Goal: Obtain resource: Download file/media

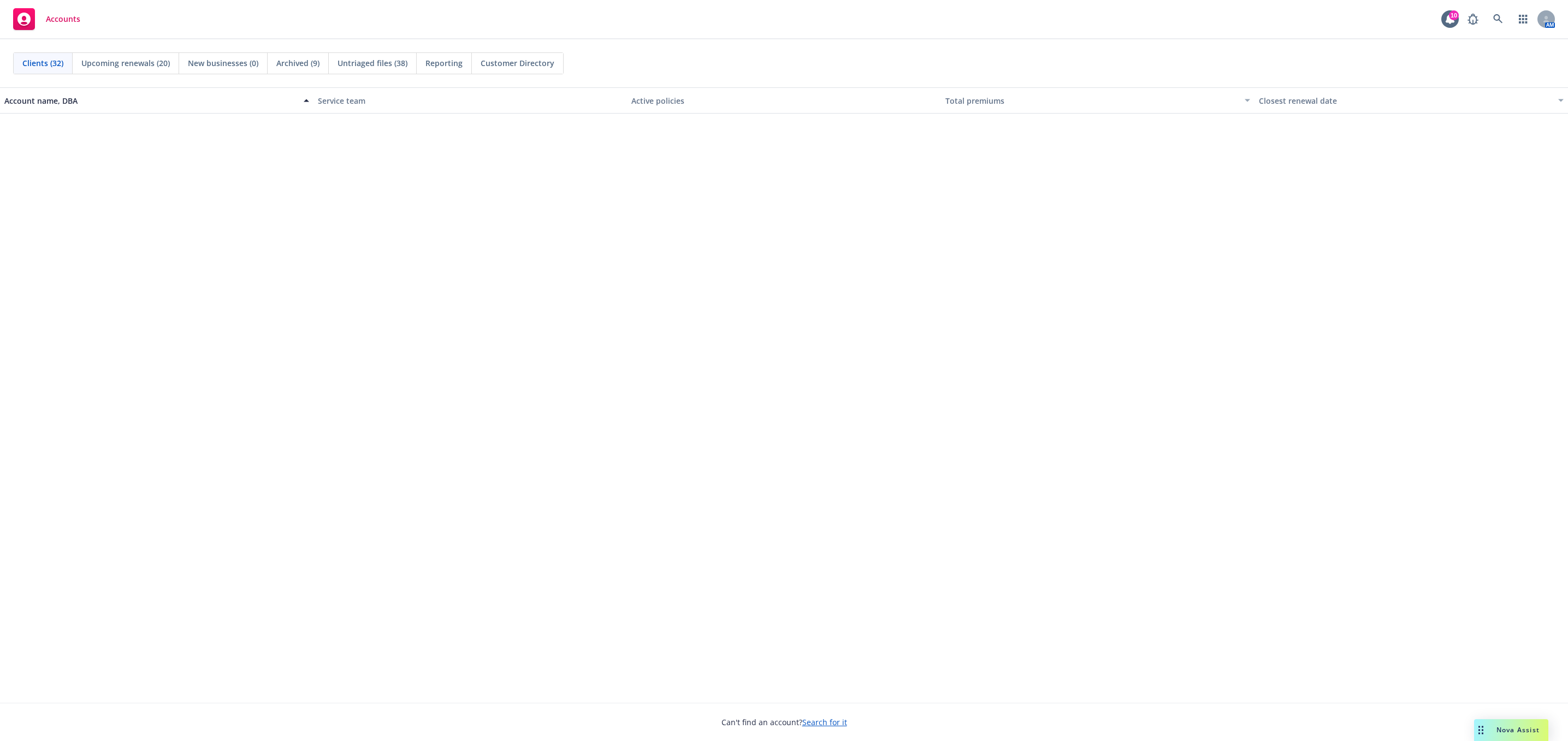
scroll to position [860, 0]
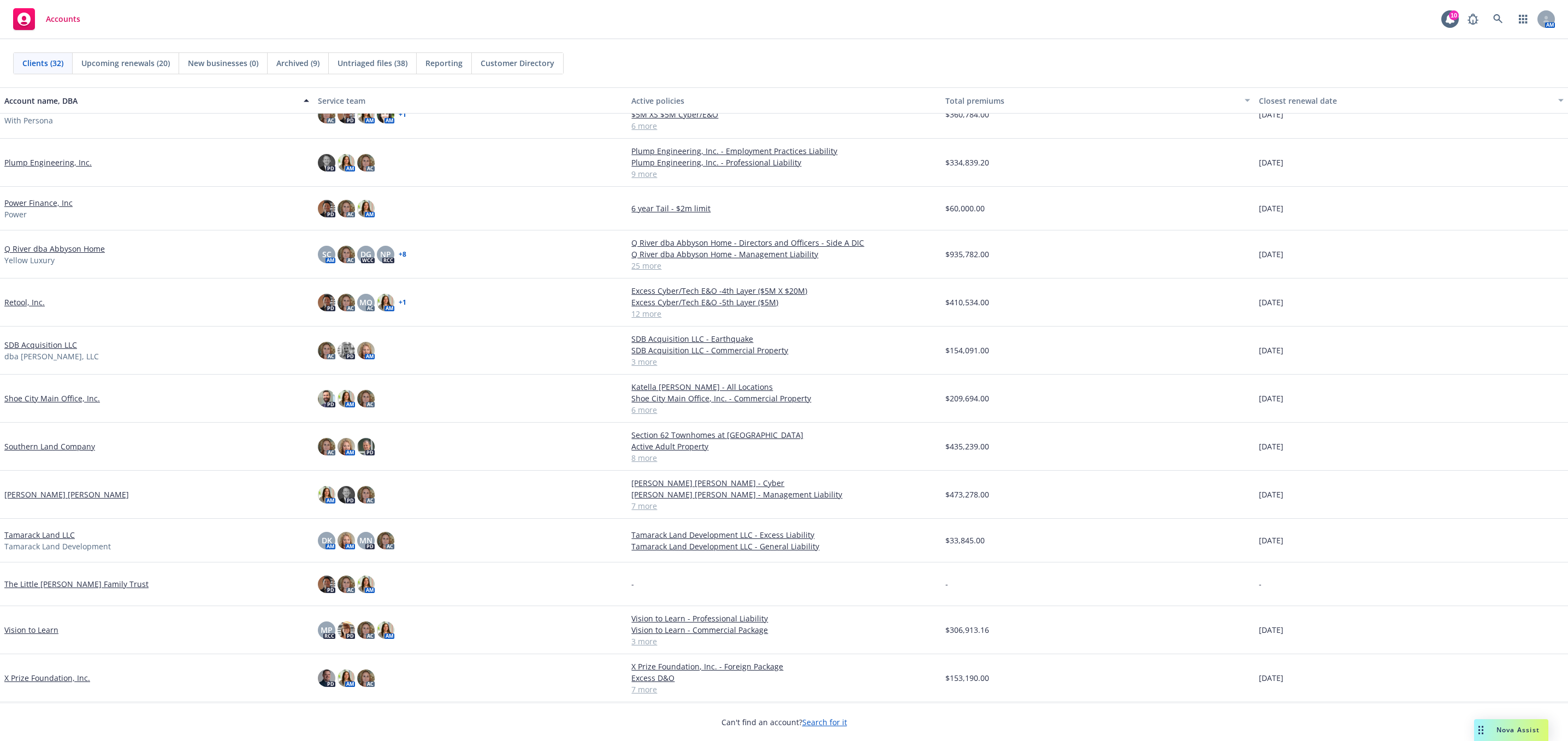
drag, startPoint x: 1501, startPoint y: 80, endPoint x: 1463, endPoint y: 4, distance: 85.0
click at [1498, 80] on div "Clients (32) Upcoming renewals (20) New businesses (0) Archived (9) Untriaged f…" at bounding box center [784, 63] width 1568 height 48
click at [1500, 20] on icon at bounding box center [1498, 19] width 10 height 10
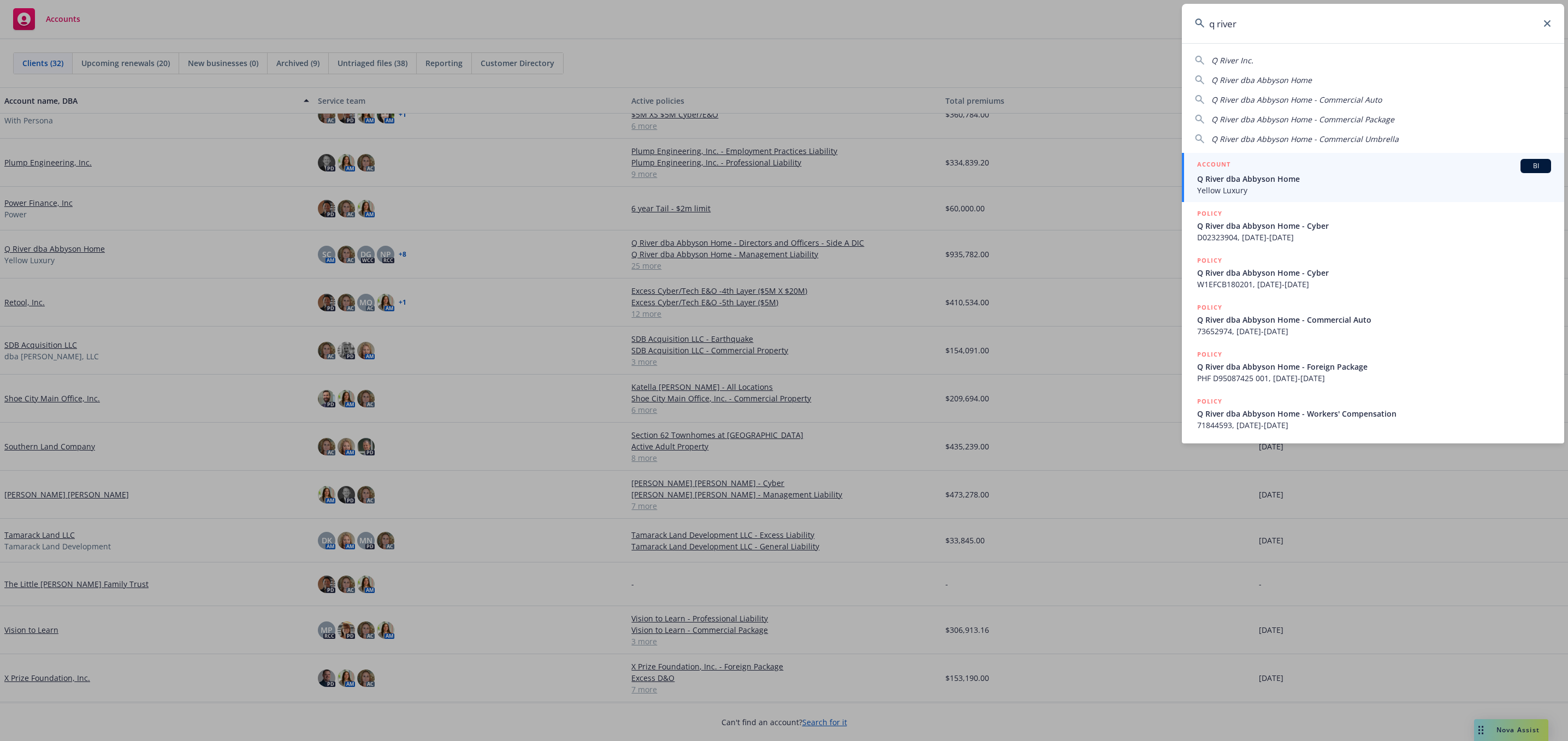
type input "q river"
click at [1275, 177] on span "Q River dba Abbyson Home" at bounding box center [1374, 179] width 354 height 12
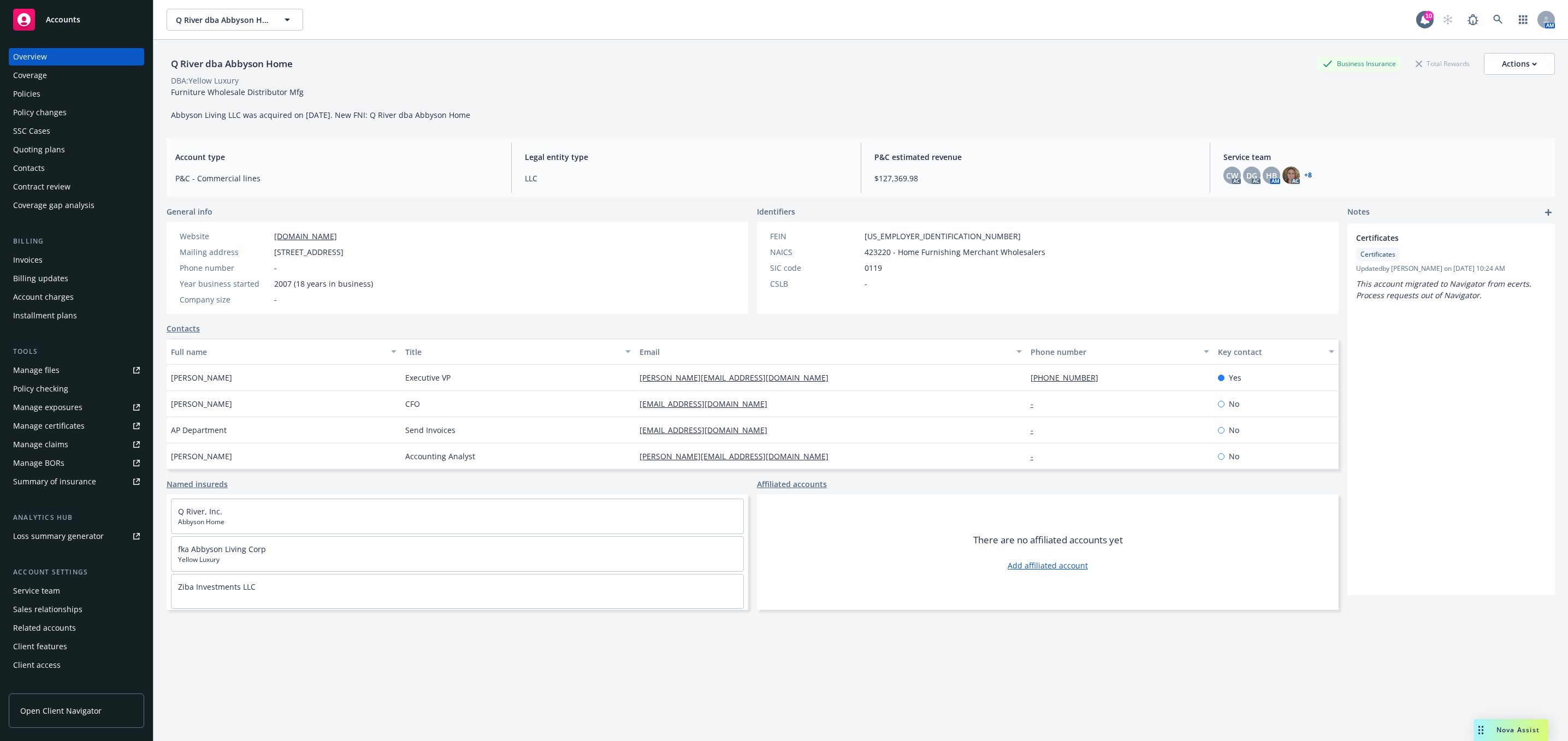
click at [61, 153] on div "Quoting plans" at bounding box center [39, 149] width 52 height 17
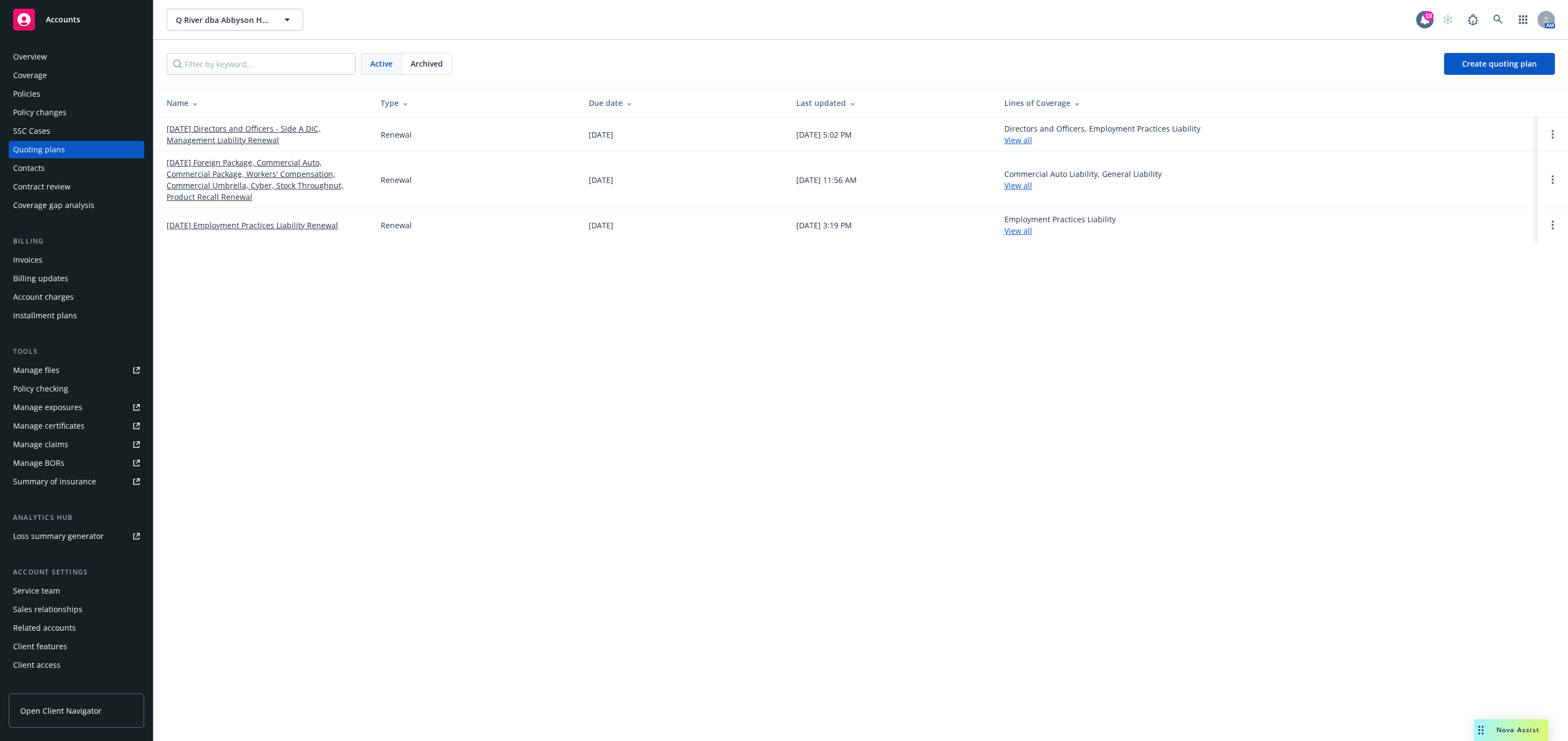
click at [202, 176] on link "[DATE] Foreign Package, Commercial Auto, Commercial Package, Workers' Compensat…" at bounding box center [265, 180] width 197 height 46
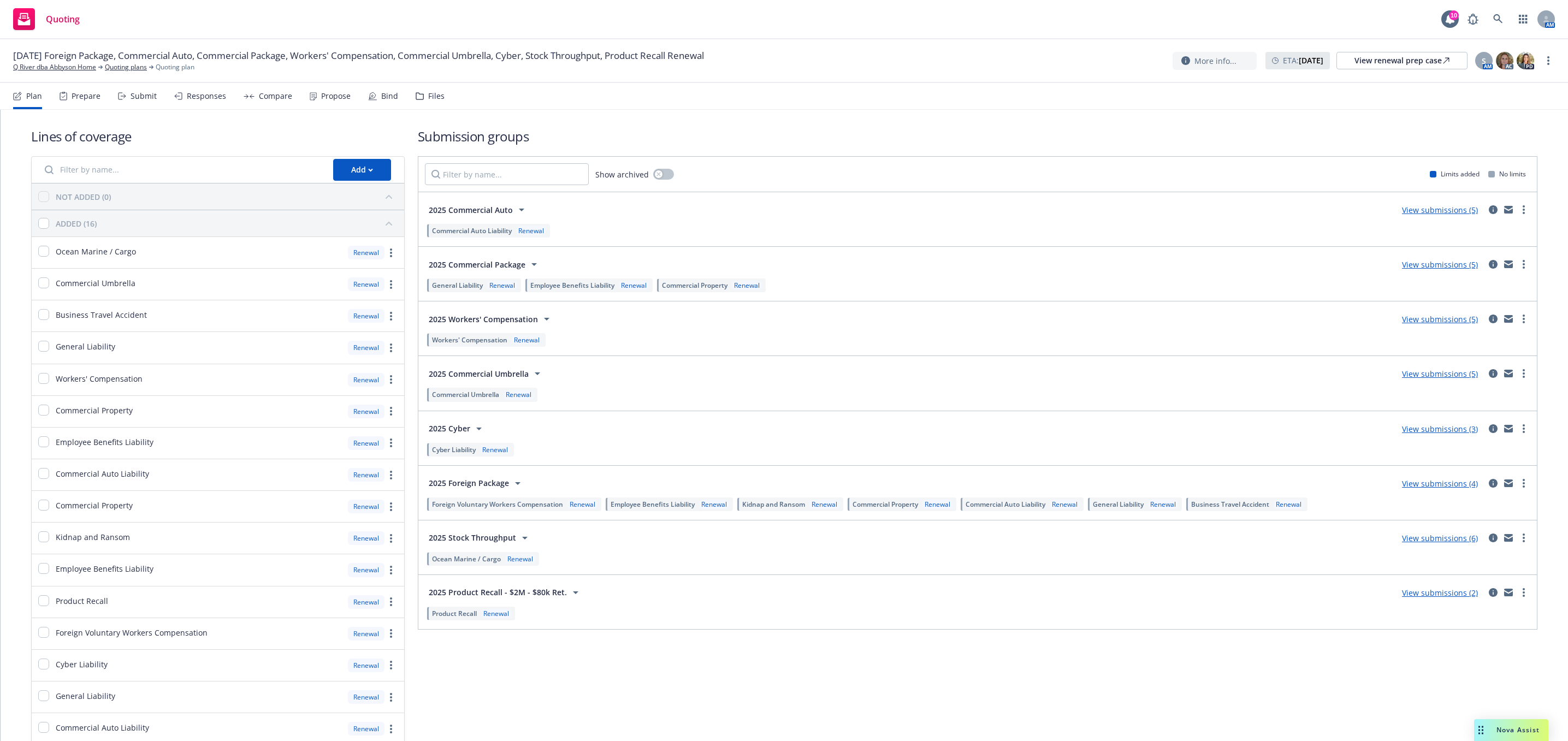
click at [416, 103] on div "Files" at bounding box center [430, 96] width 29 height 26
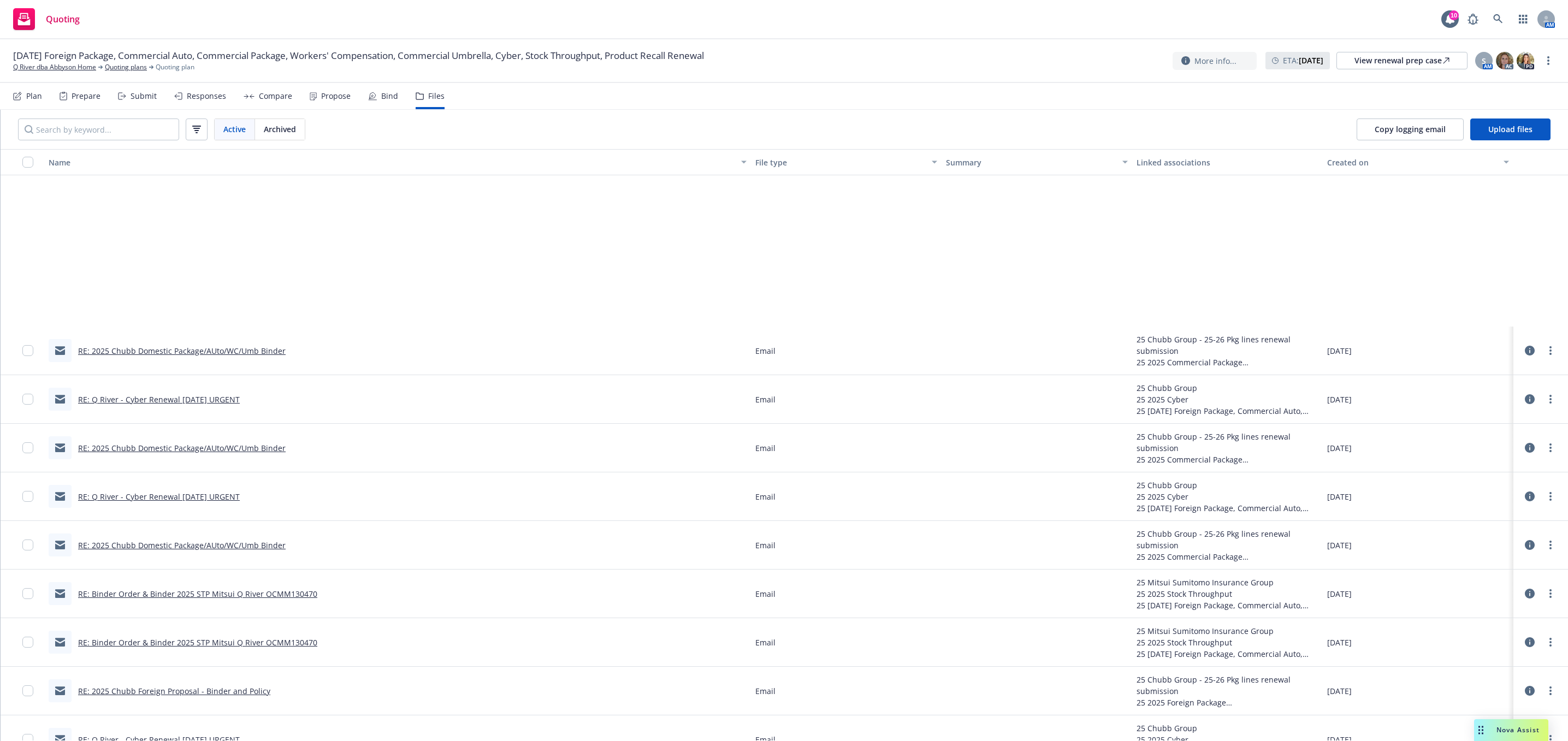
scroll to position [1146, 0]
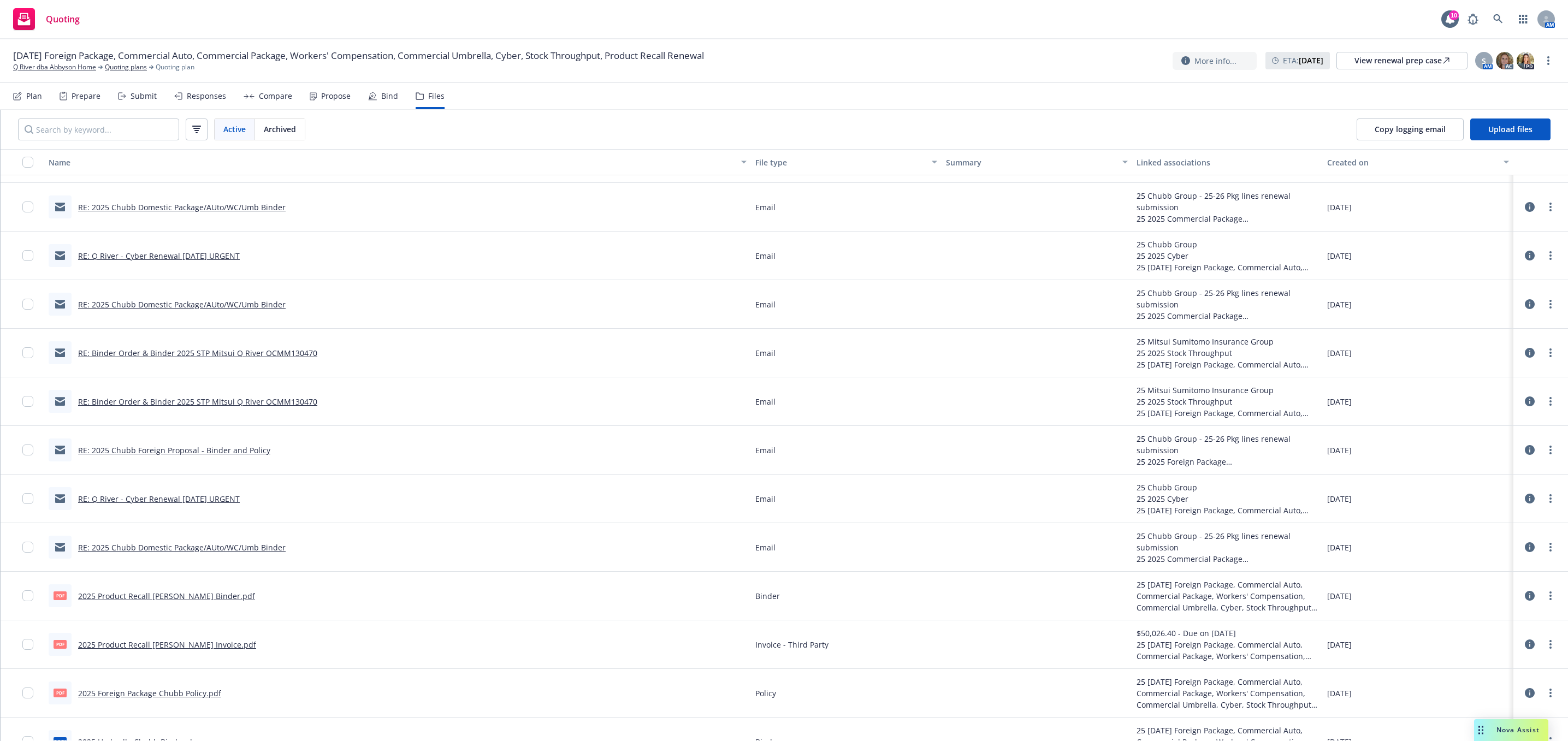
click at [220, 548] on link "RE: 2025 Chubb Domestic Package/AUto/WC/Umb Binder" at bounding box center [182, 547] width 208 height 10
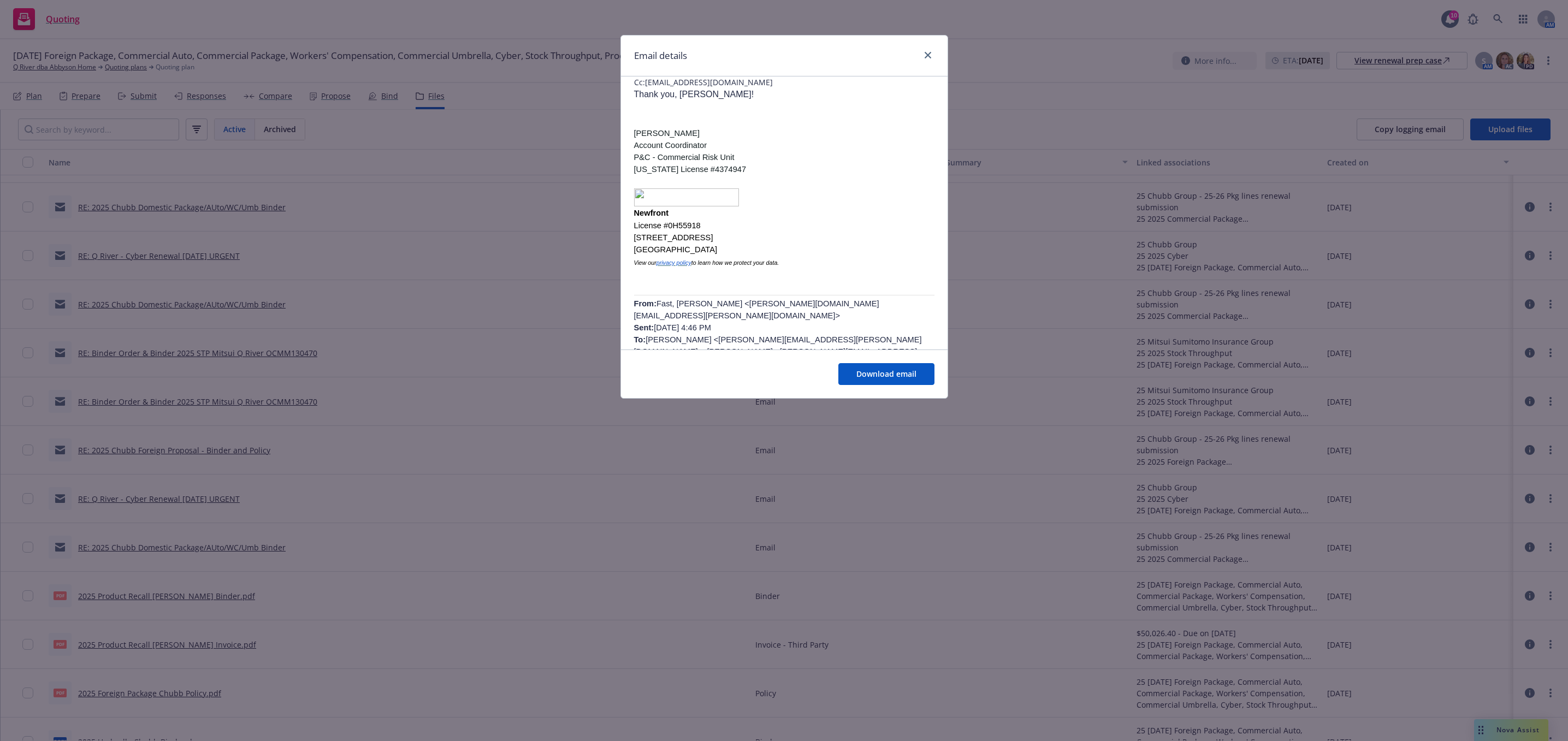
scroll to position [246, 0]
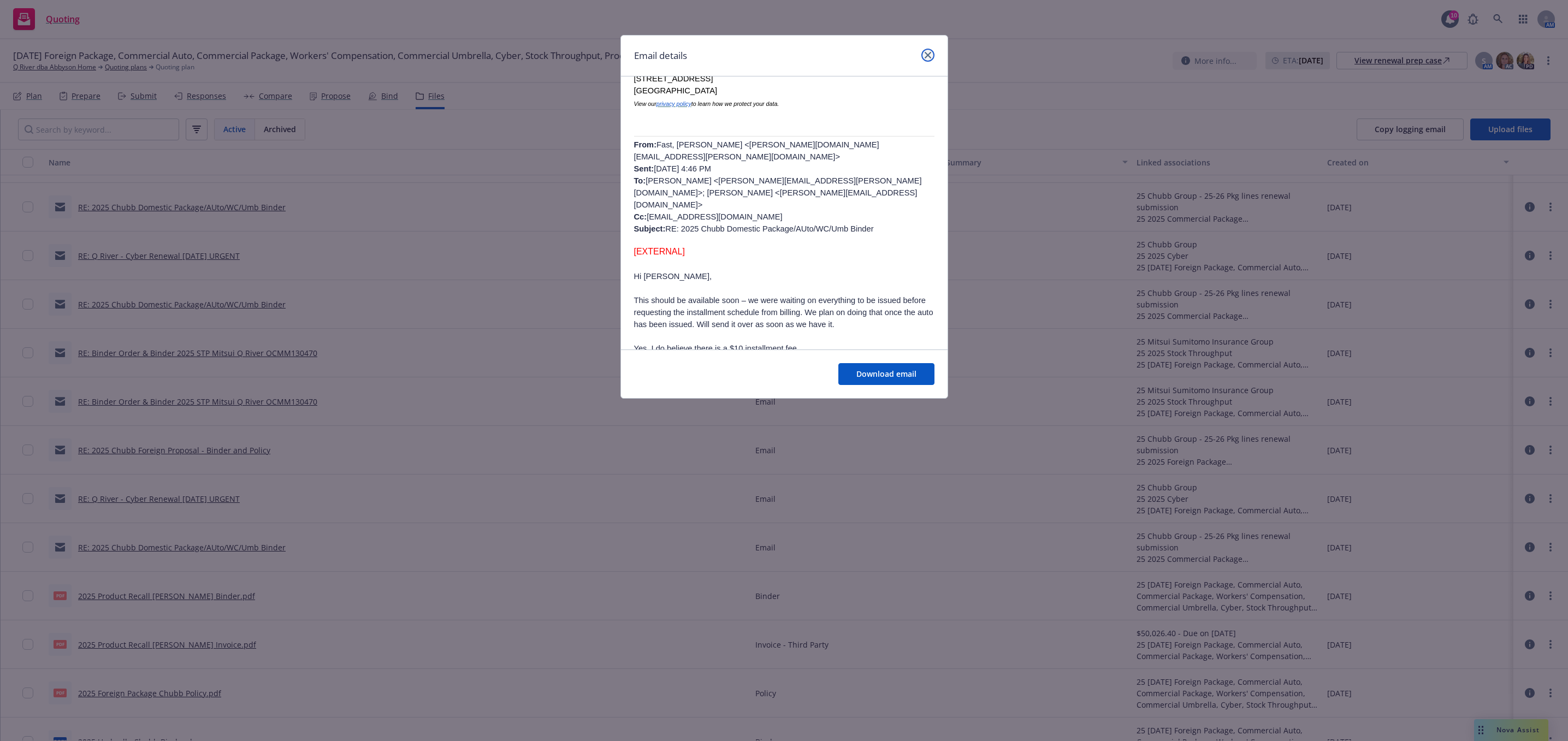
click at [926, 56] on icon "close" at bounding box center [928, 55] width 7 height 7
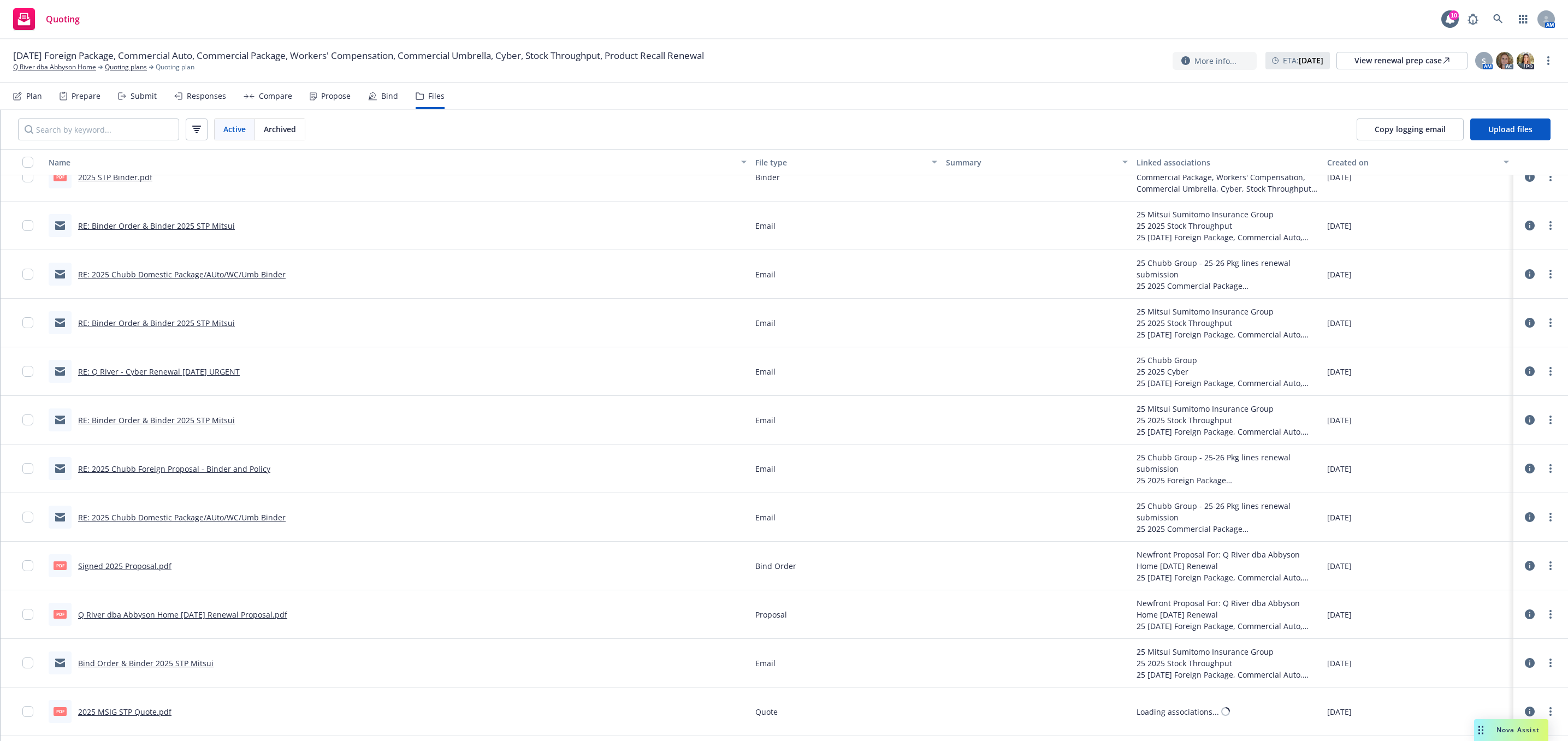
scroll to position [1966, 0]
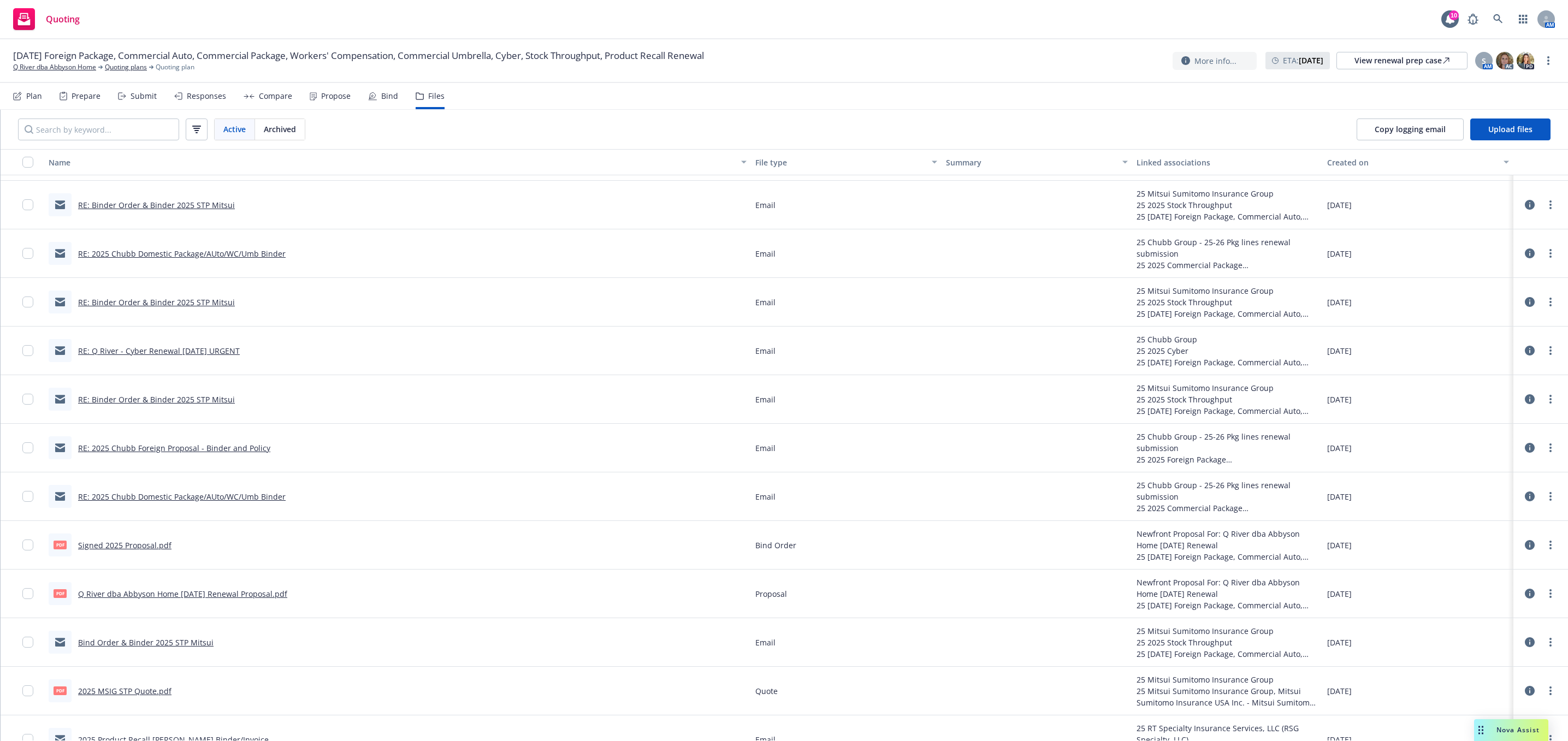
click at [138, 644] on link "Bind Order & Binder 2025 STP Mitsui" at bounding box center [145, 642] width 136 height 10
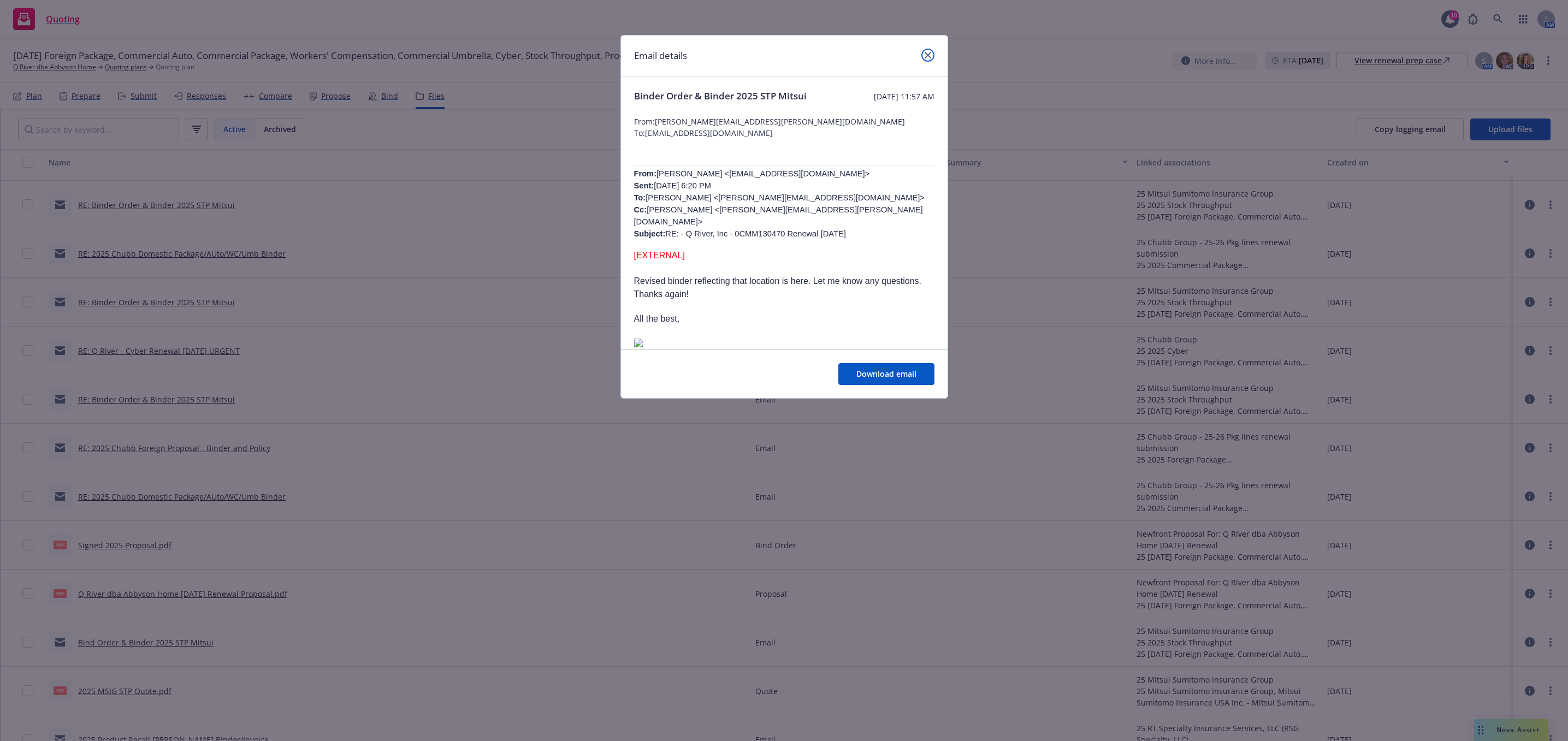
drag, startPoint x: 931, startPoint y: 52, endPoint x: 901, endPoint y: 65, distance: 32.7
click at [933, 52] on link "close" at bounding box center [928, 55] width 13 height 13
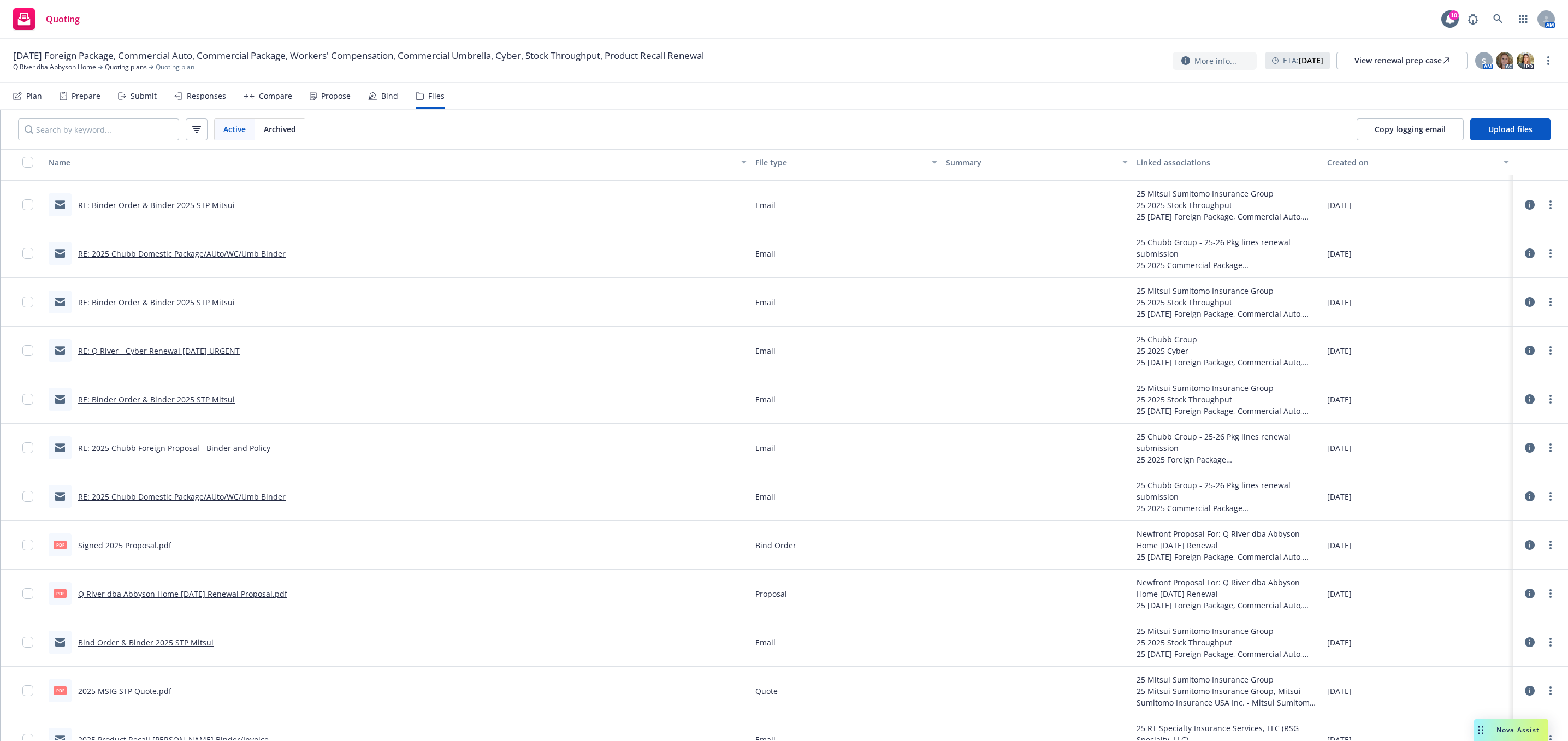
click at [205, 497] on link "RE: 2025 Chubb Domestic Package/AUto/WC/Umb Binder" at bounding box center [182, 496] width 208 height 10
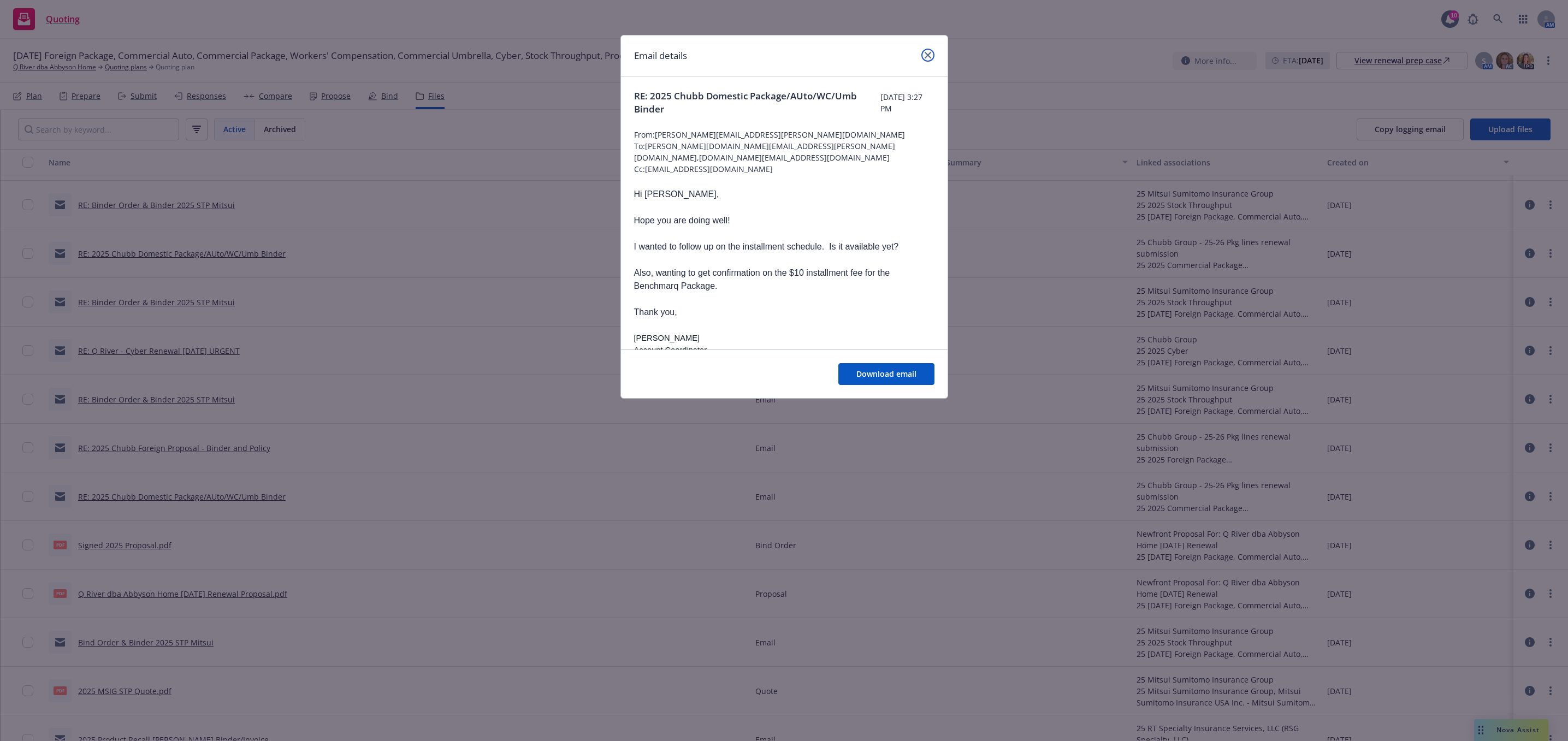
drag, startPoint x: 926, startPoint y: 52, endPoint x: 897, endPoint y: 78, distance: 38.9
click at [927, 52] on icon "close" at bounding box center [928, 55] width 7 height 7
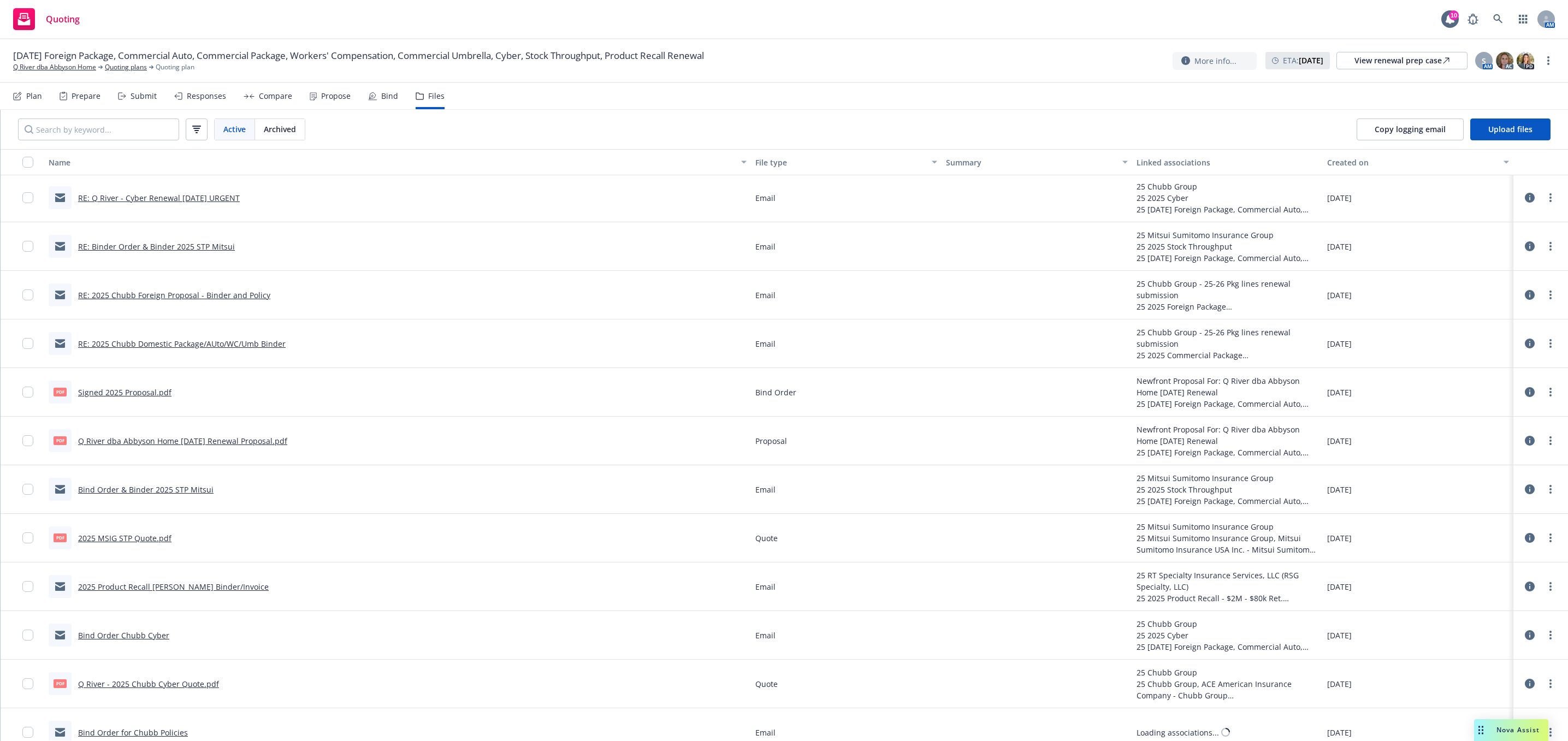
scroll to position [2129, 0]
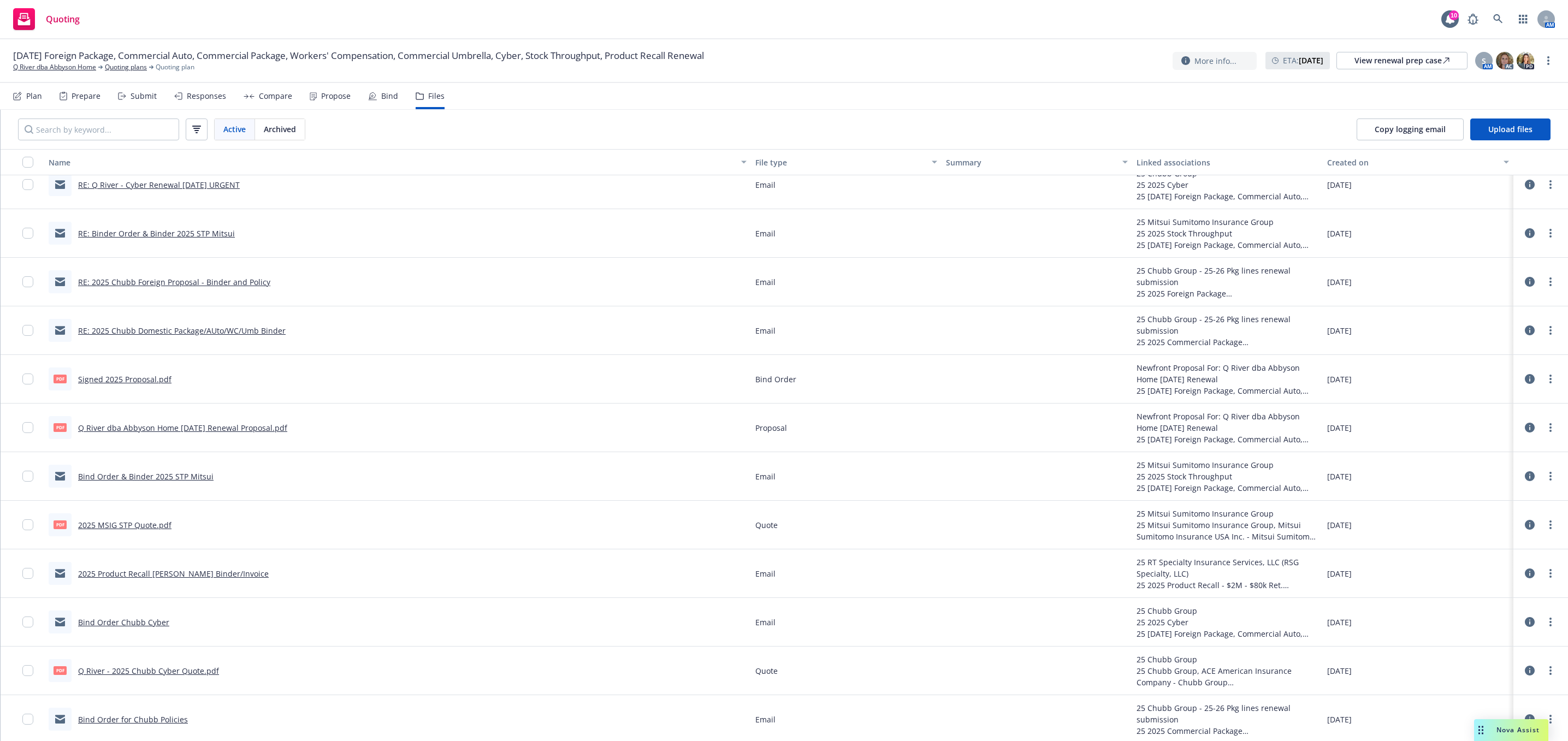
click at [134, 623] on link "Bind Order Chubb Cyber" at bounding box center [123, 622] width 92 height 10
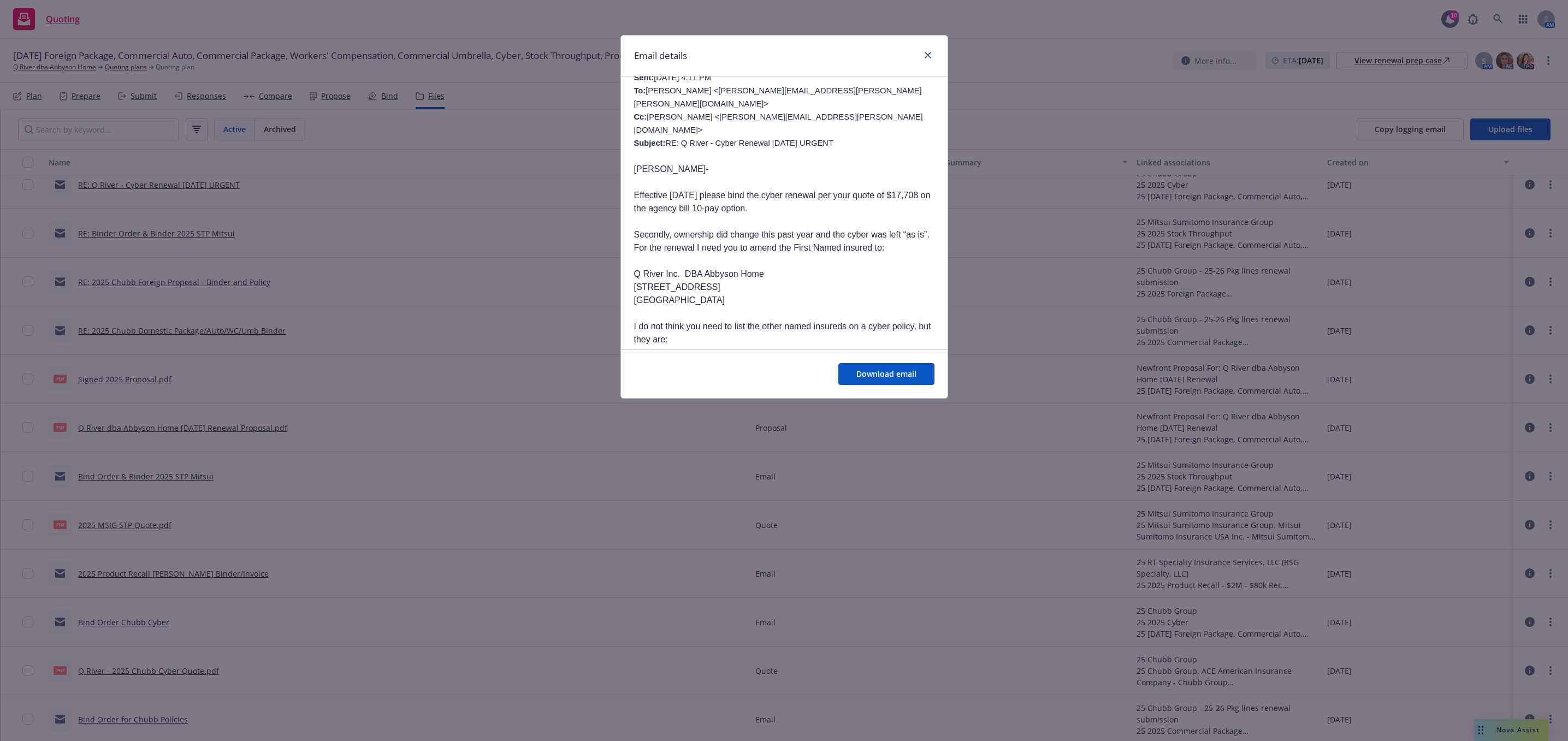
scroll to position [164, 0]
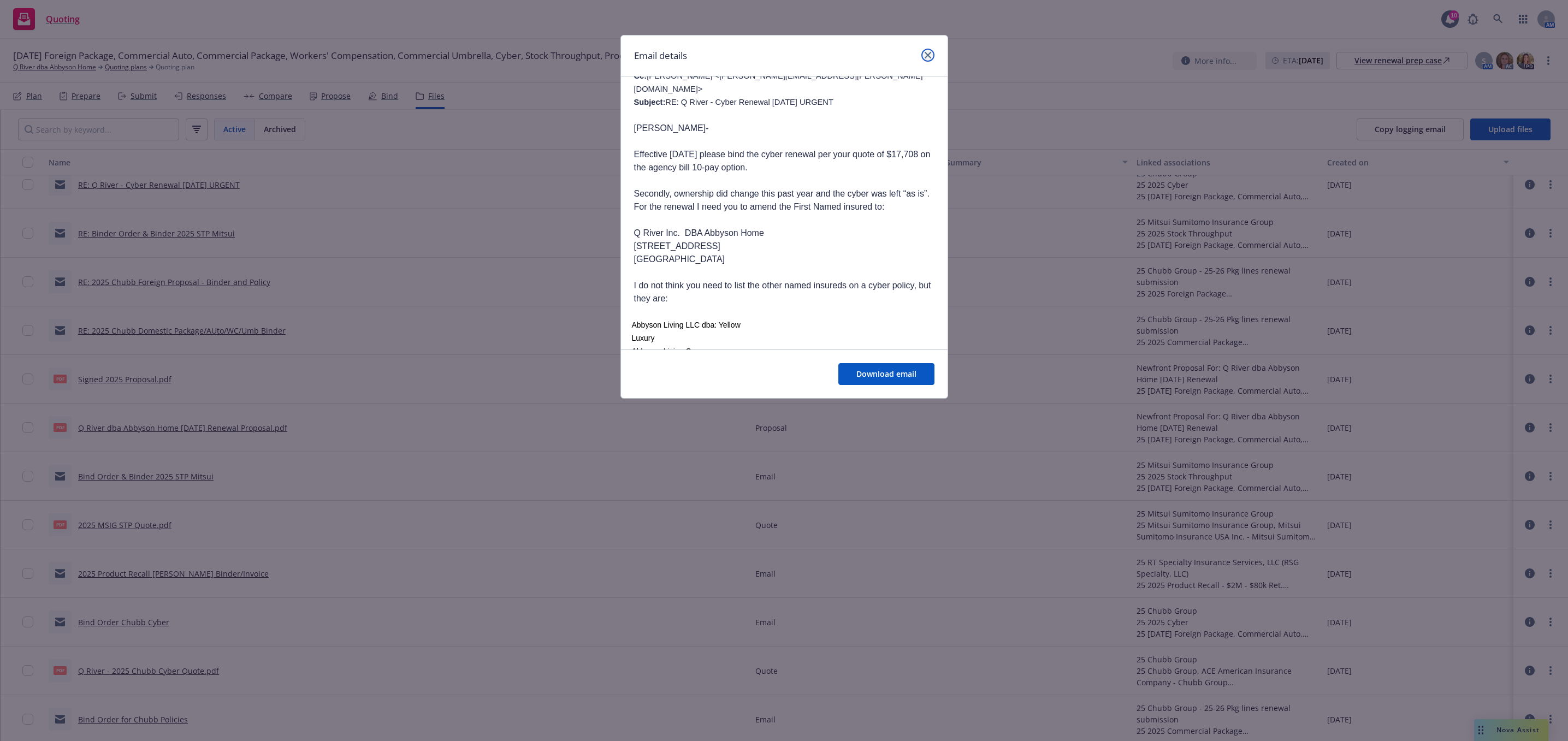
click at [931, 53] on link "close" at bounding box center [928, 55] width 13 height 13
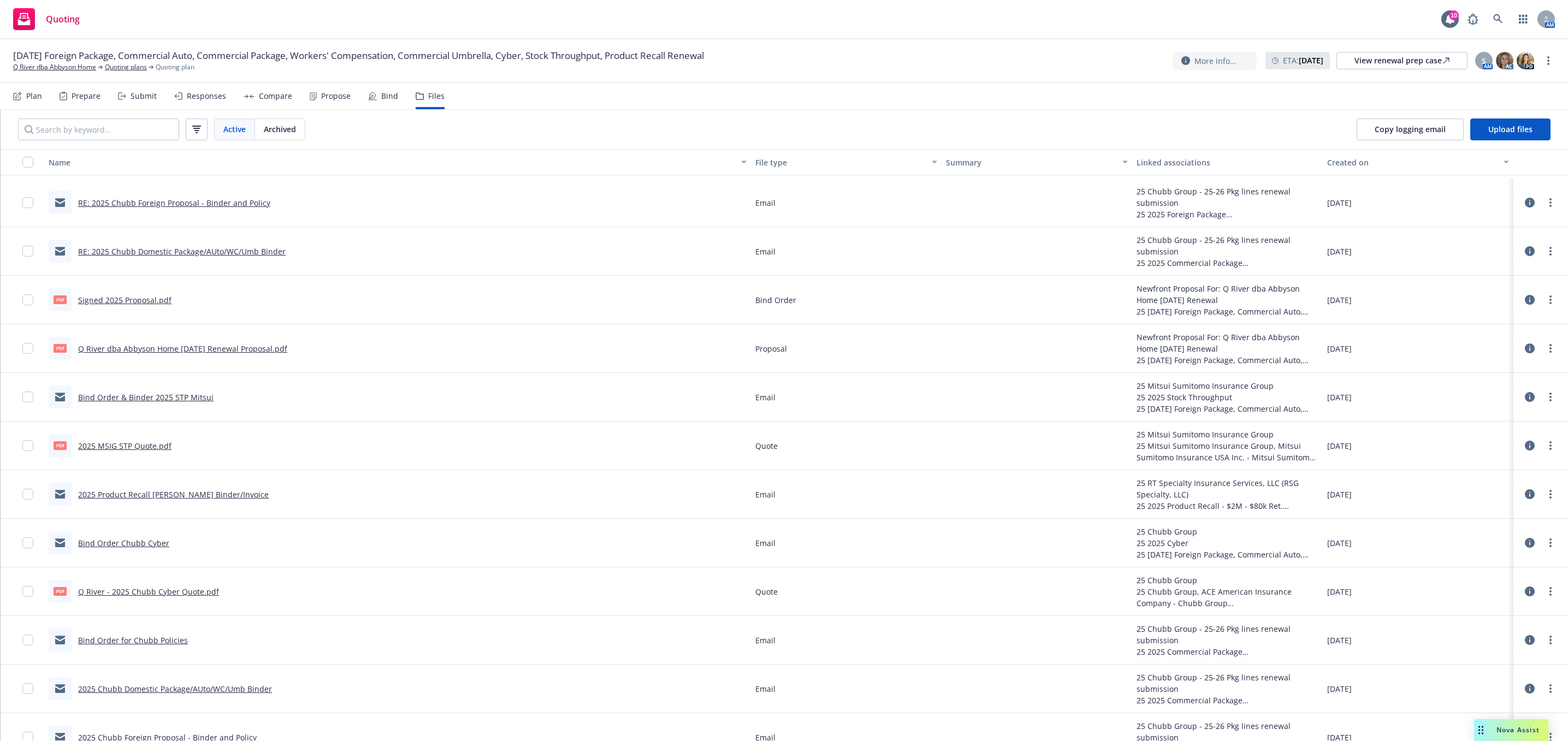
scroll to position [2293, 0]
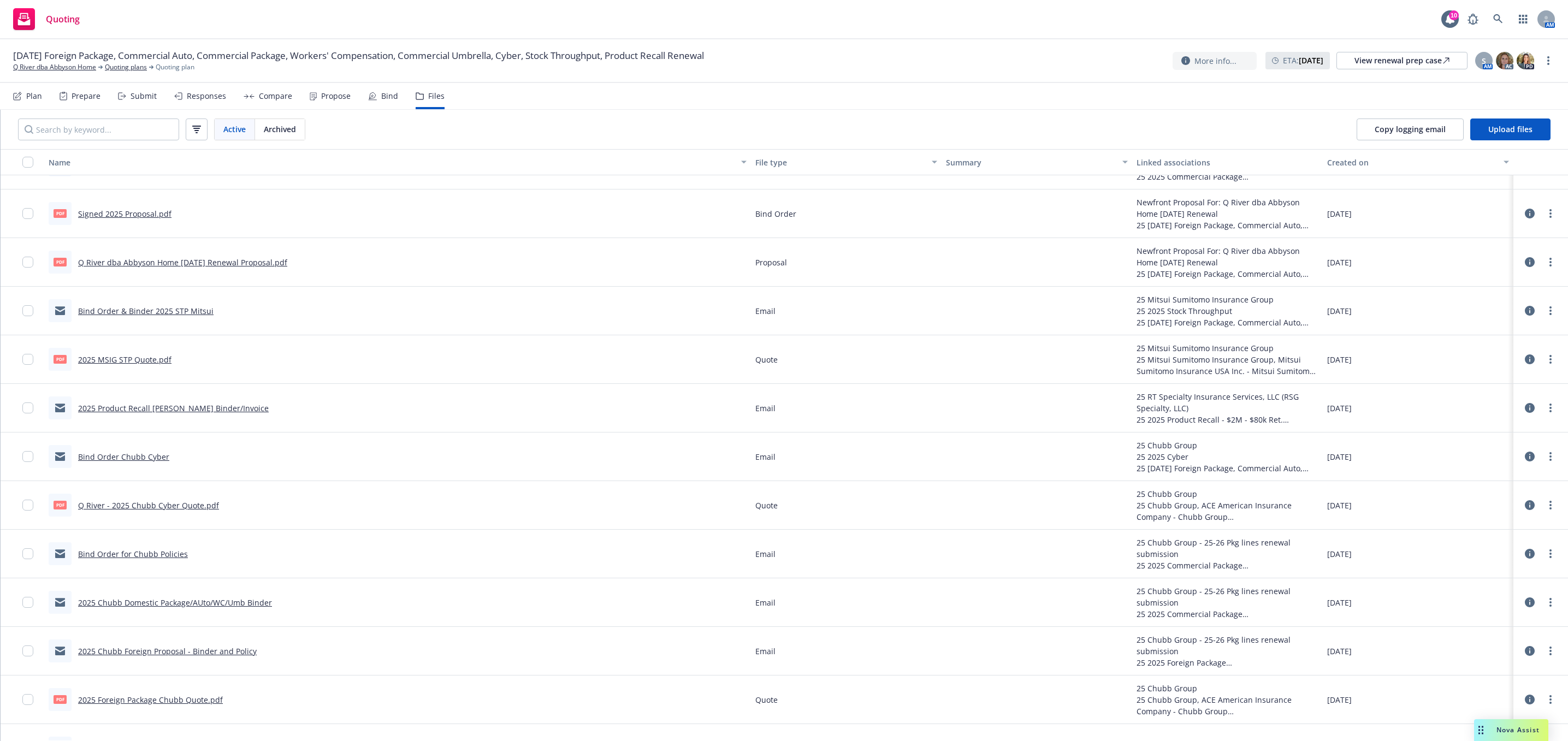
click at [143, 552] on link "Bind Order for Chubb Policies" at bounding box center [133, 554] width 110 height 10
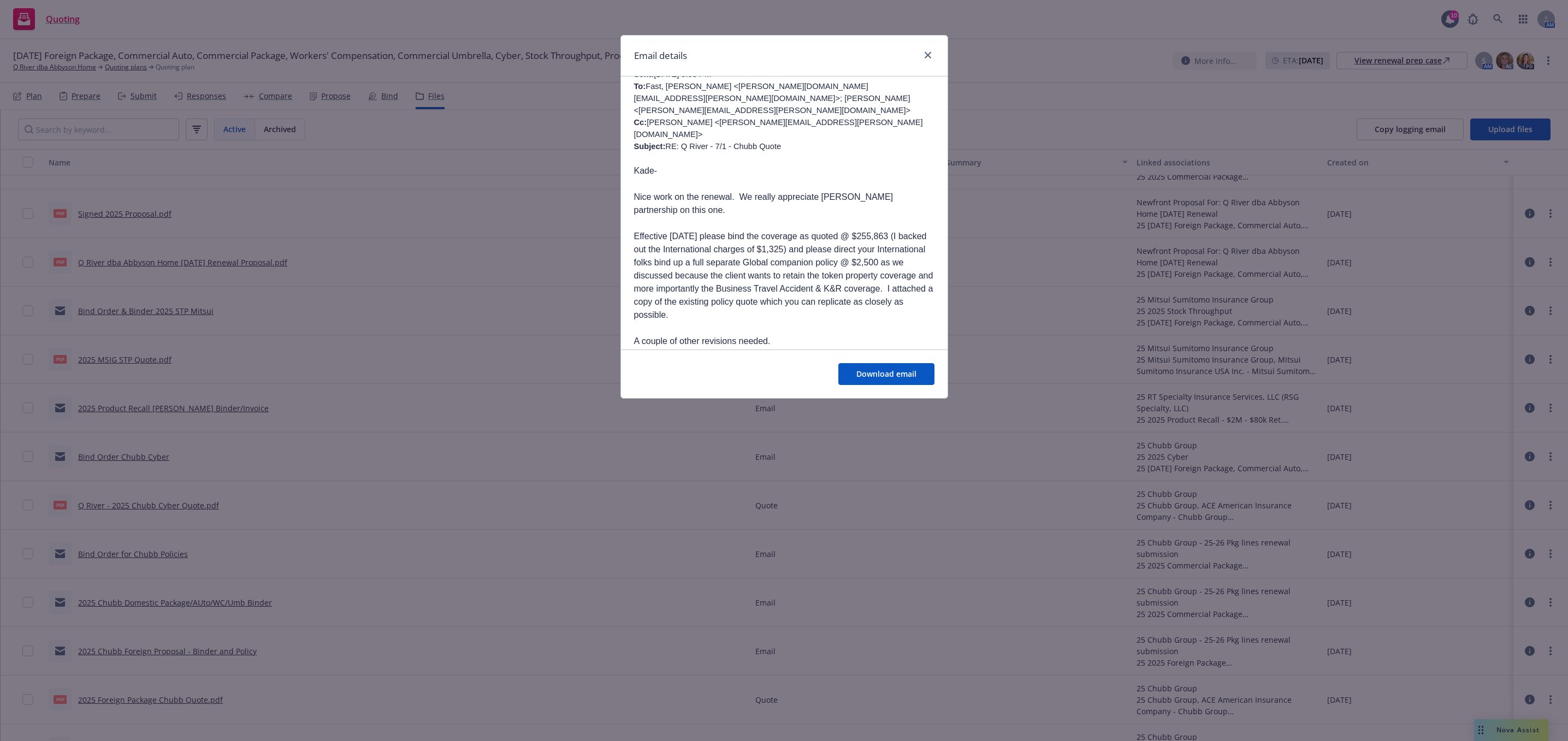
scroll to position [164, 0]
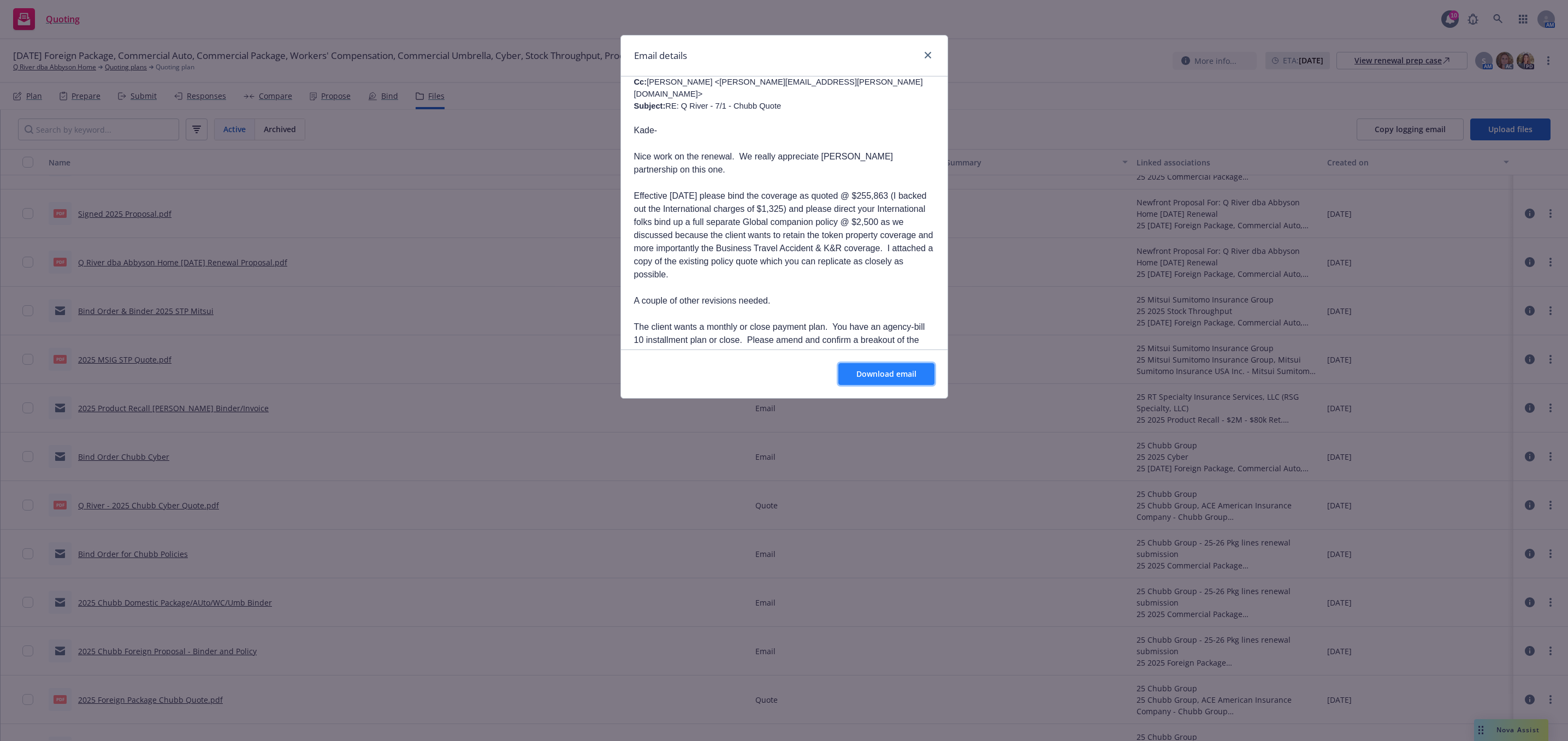
click at [879, 378] on span "Download email" at bounding box center [886, 374] width 60 height 10
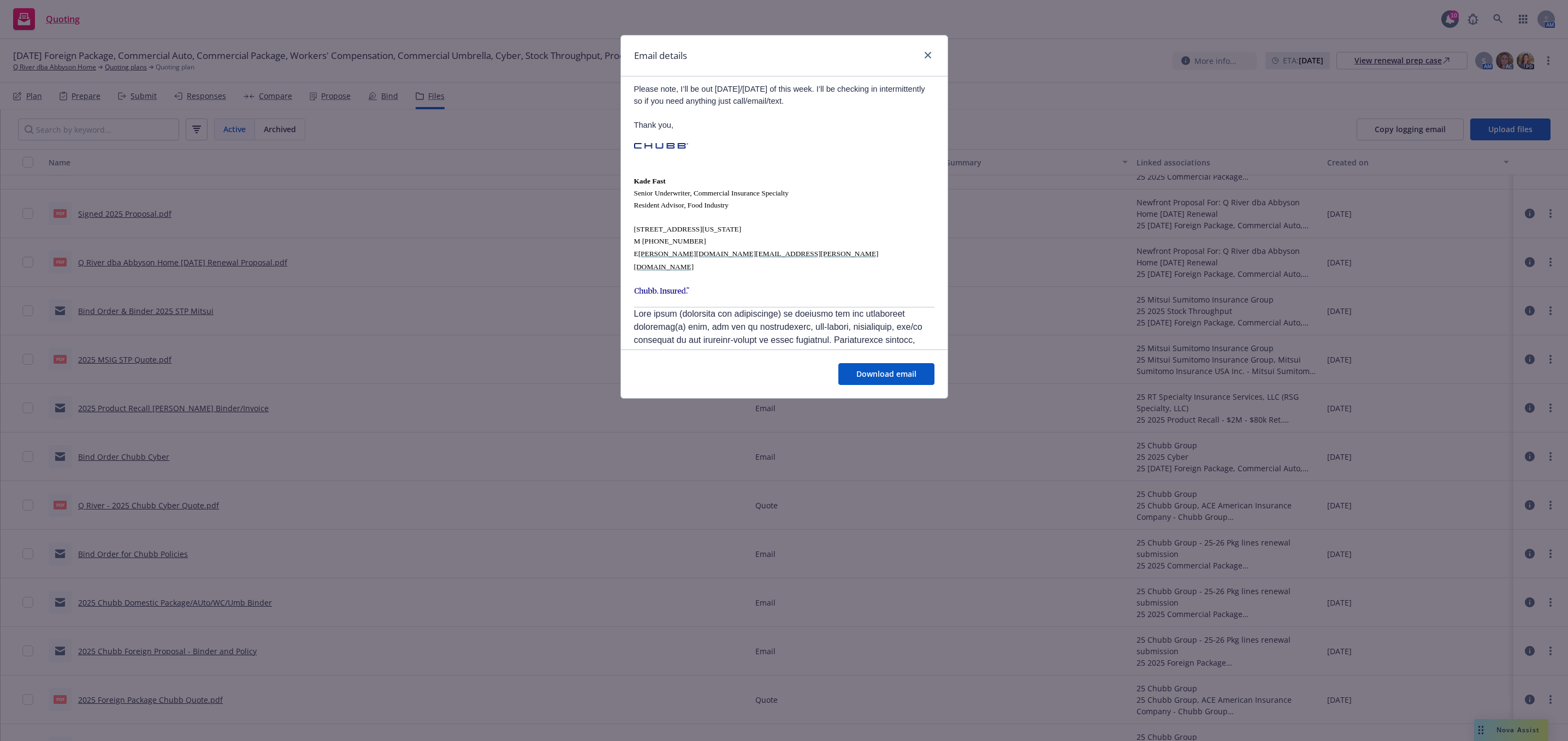
scroll to position [2220, 0]
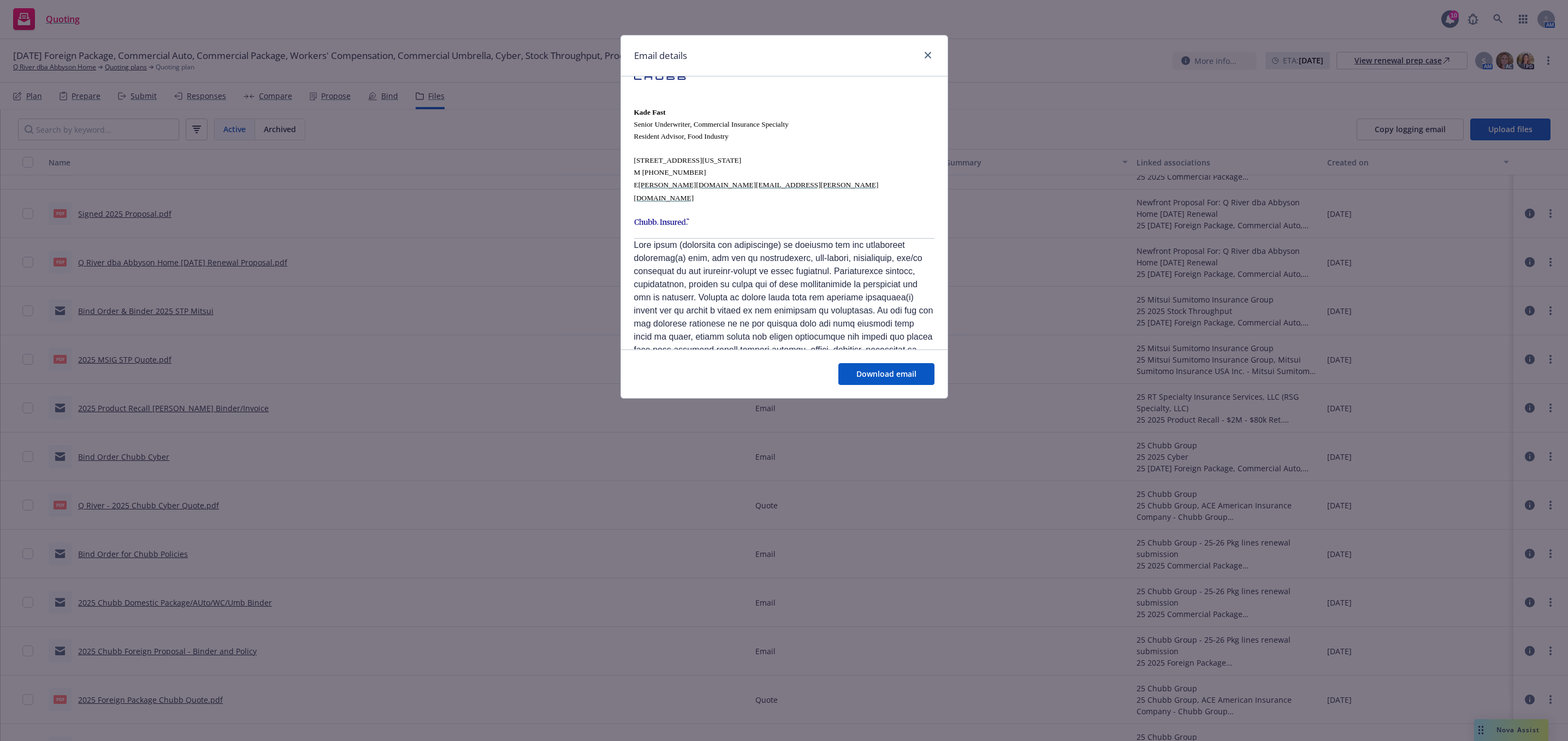
drag, startPoint x: 926, startPoint y: 57, endPoint x: 825, endPoint y: 85, distance: 104.8
click at [926, 57] on icon "close" at bounding box center [928, 55] width 7 height 7
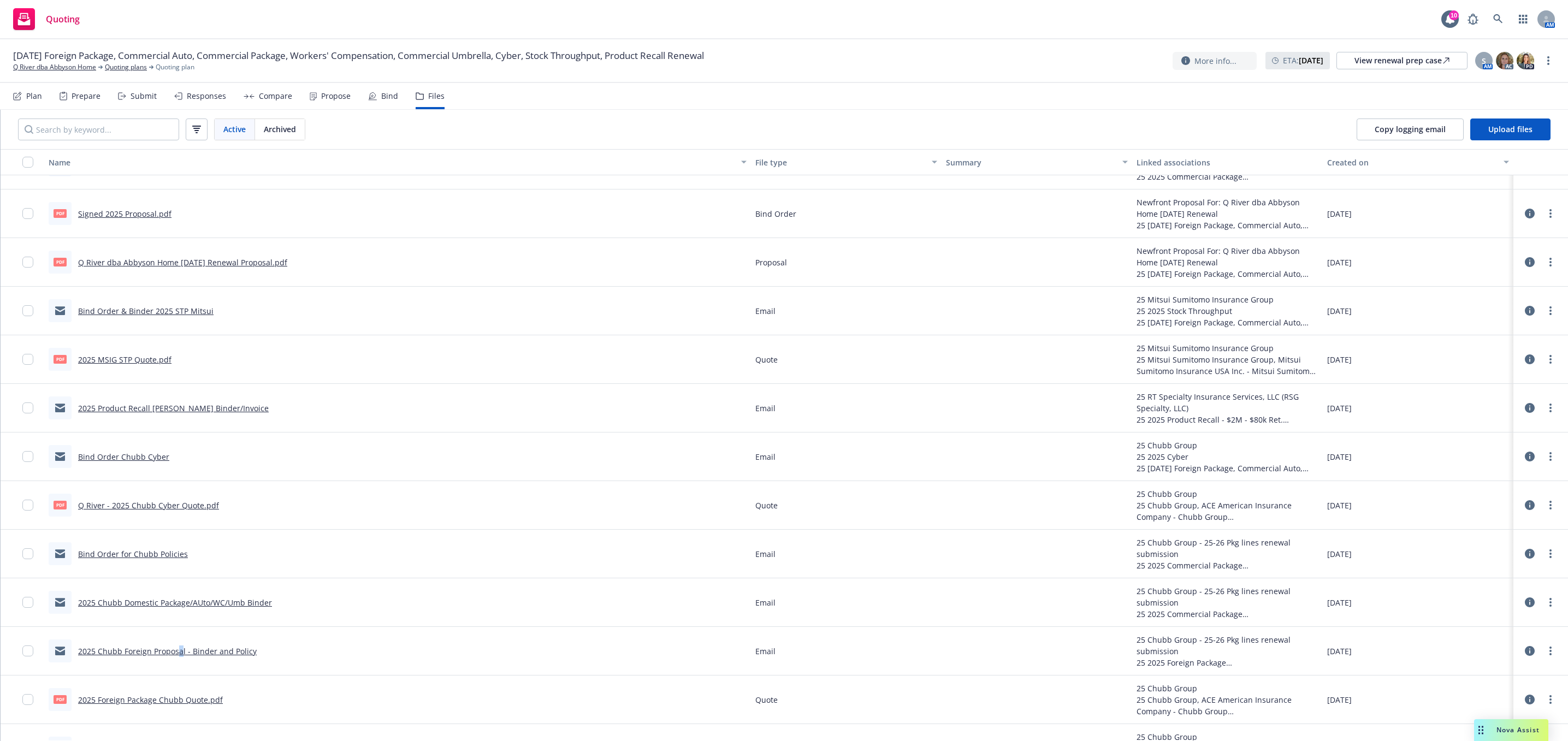
click at [181, 652] on link "2025 Chubb Foreign Proposal - Binder and Policy" at bounding box center [167, 651] width 178 height 10
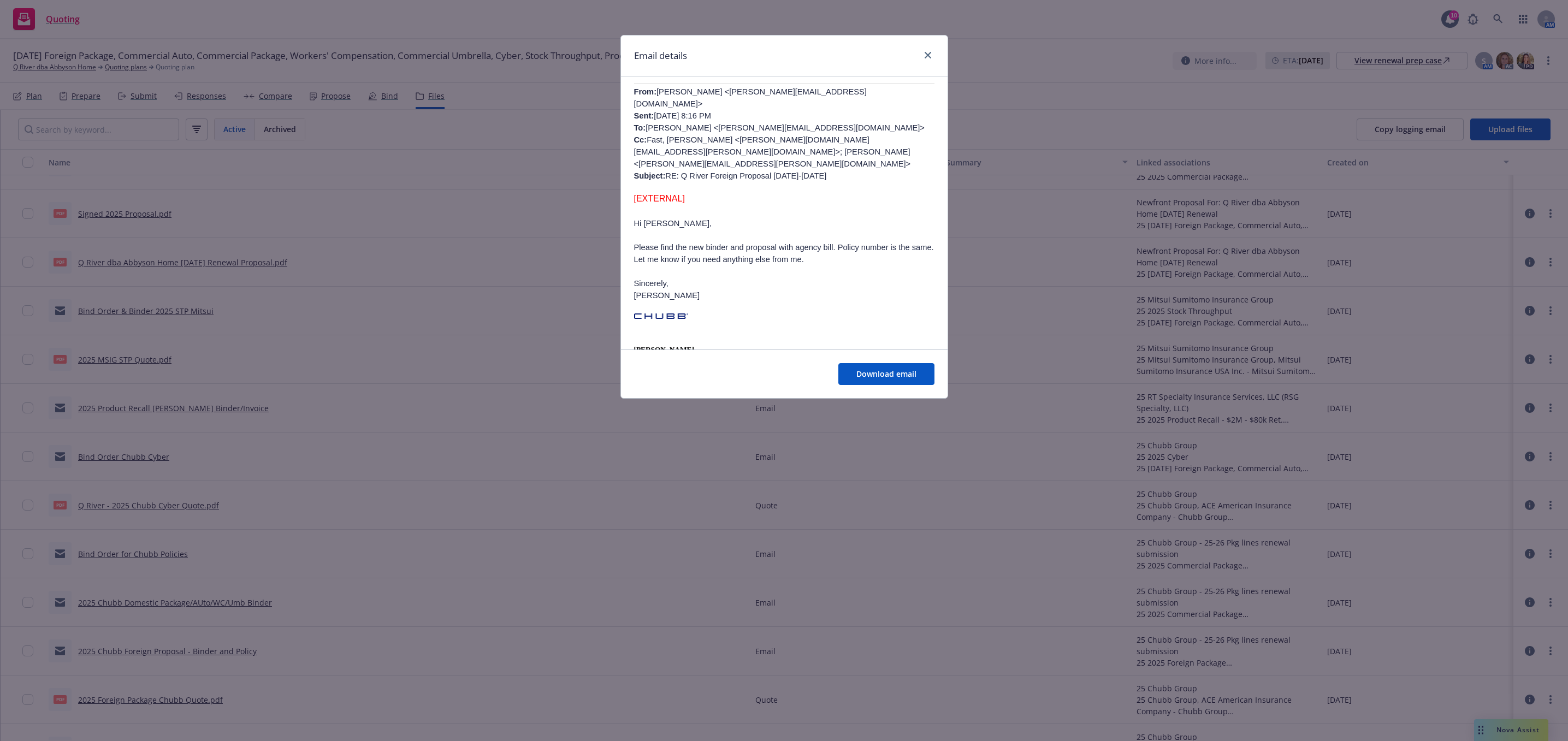
scroll to position [0, 0]
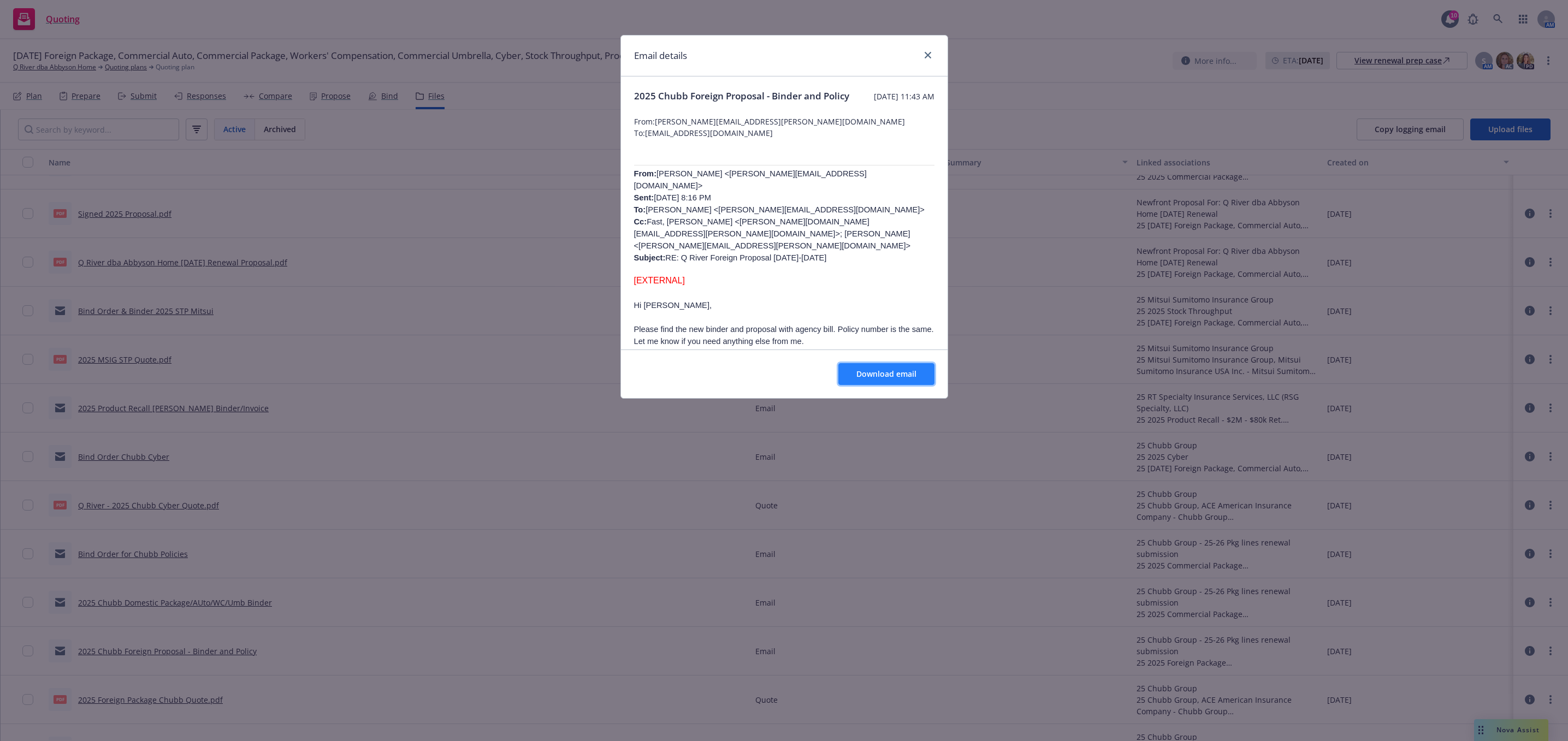
click at [871, 378] on span "Download email" at bounding box center [886, 374] width 60 height 10
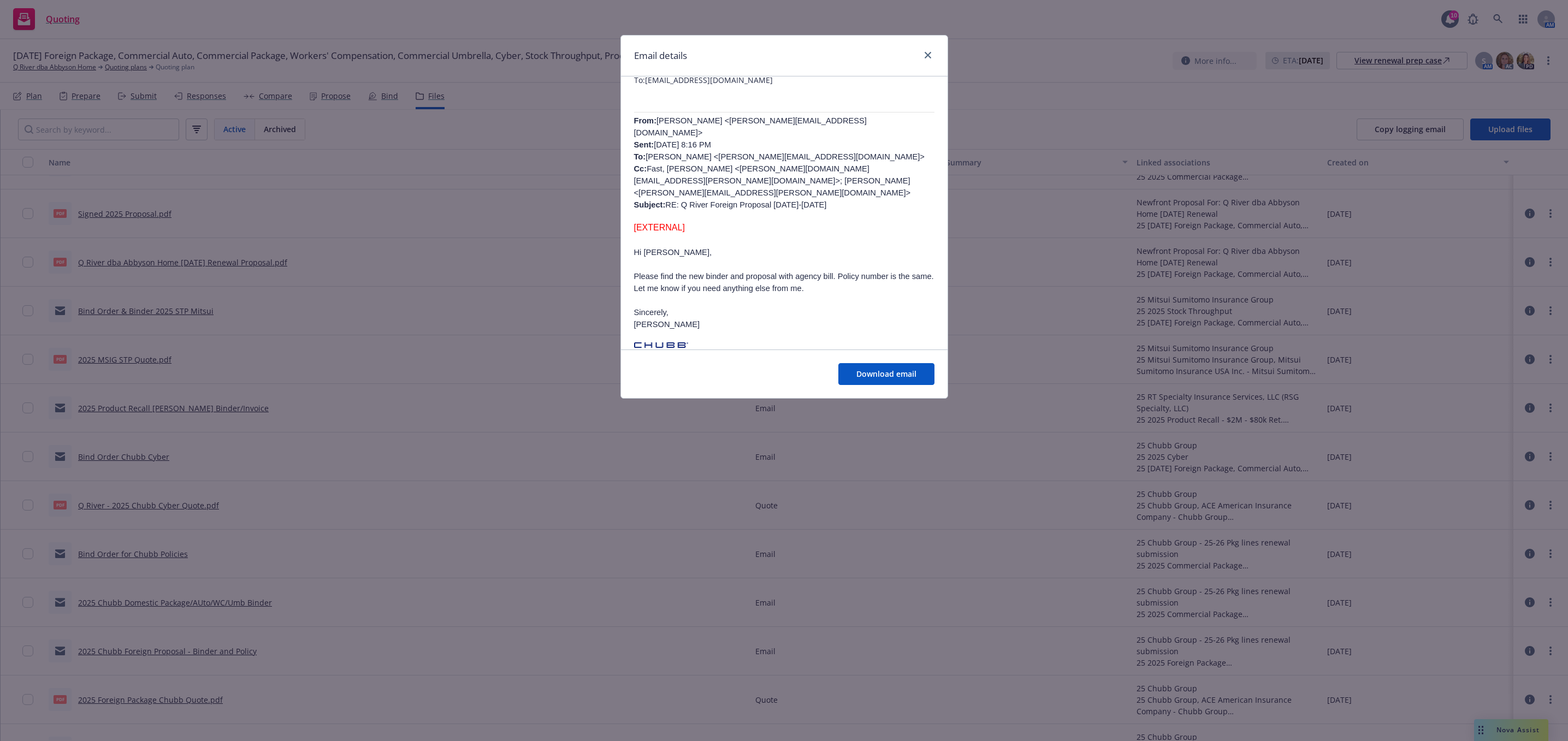
scroll to position [82, 0]
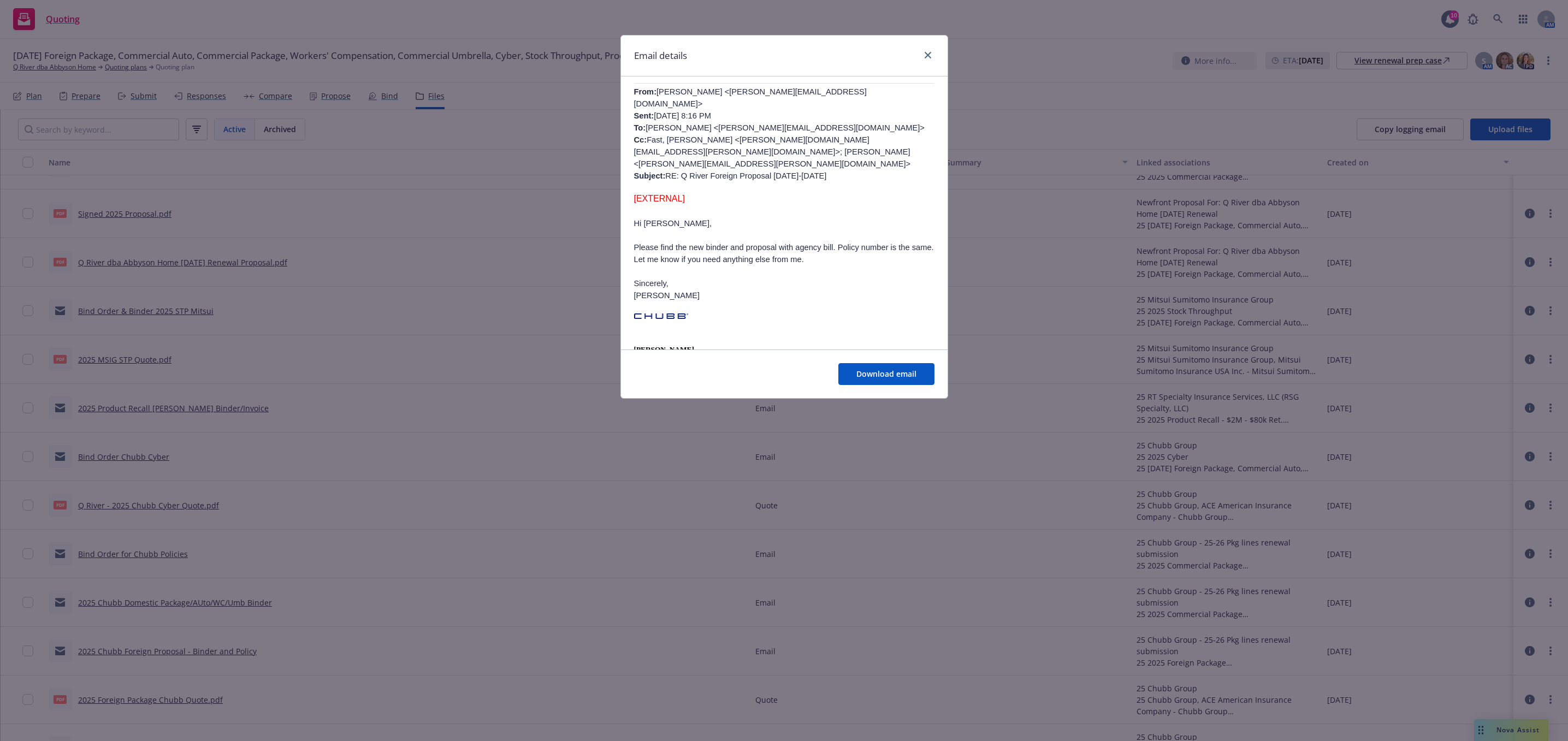
drag, startPoint x: 929, startPoint y: 53, endPoint x: 895, endPoint y: 3, distance: 60.5
click at [929, 53] on icon "close" at bounding box center [928, 55] width 7 height 7
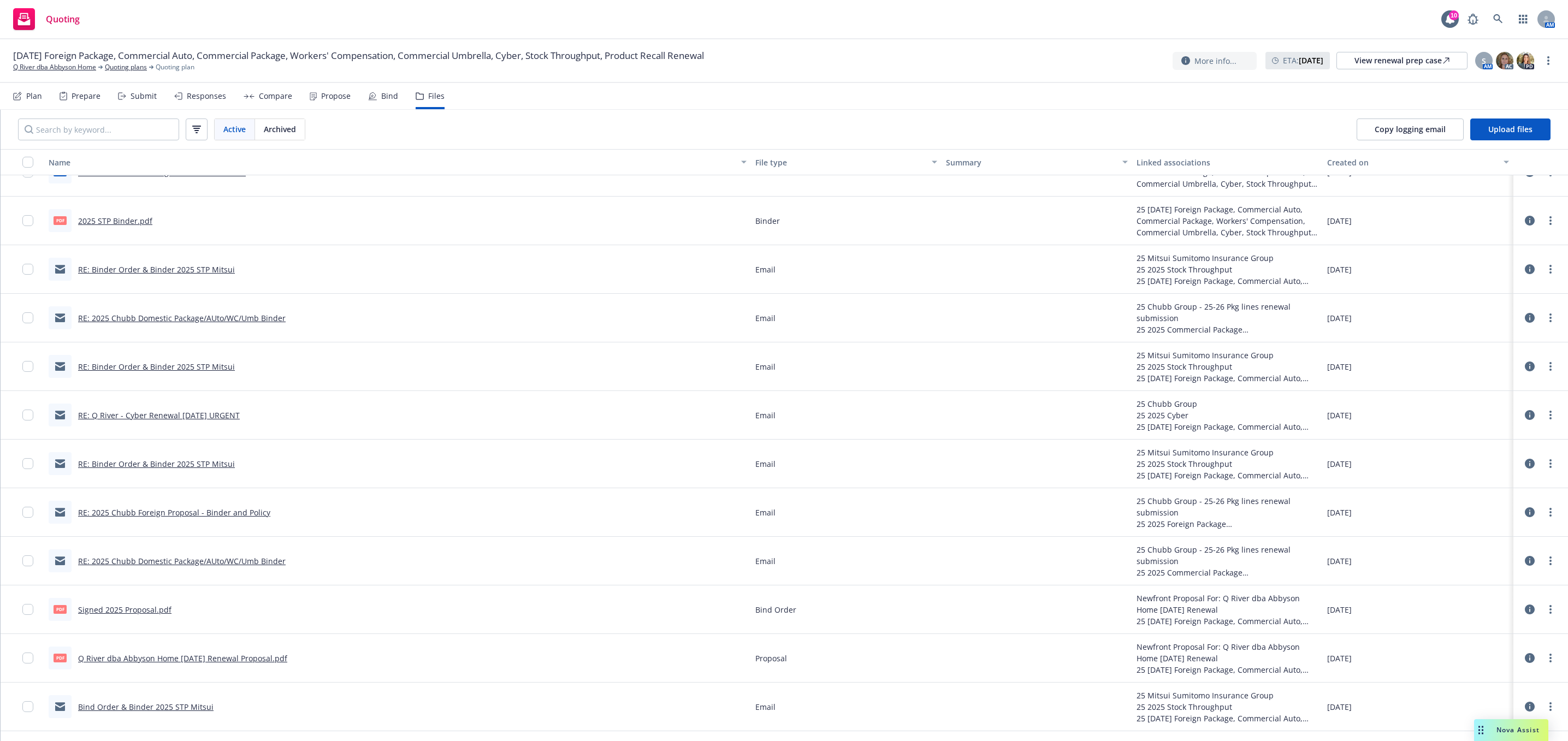
scroll to position [1884, 0]
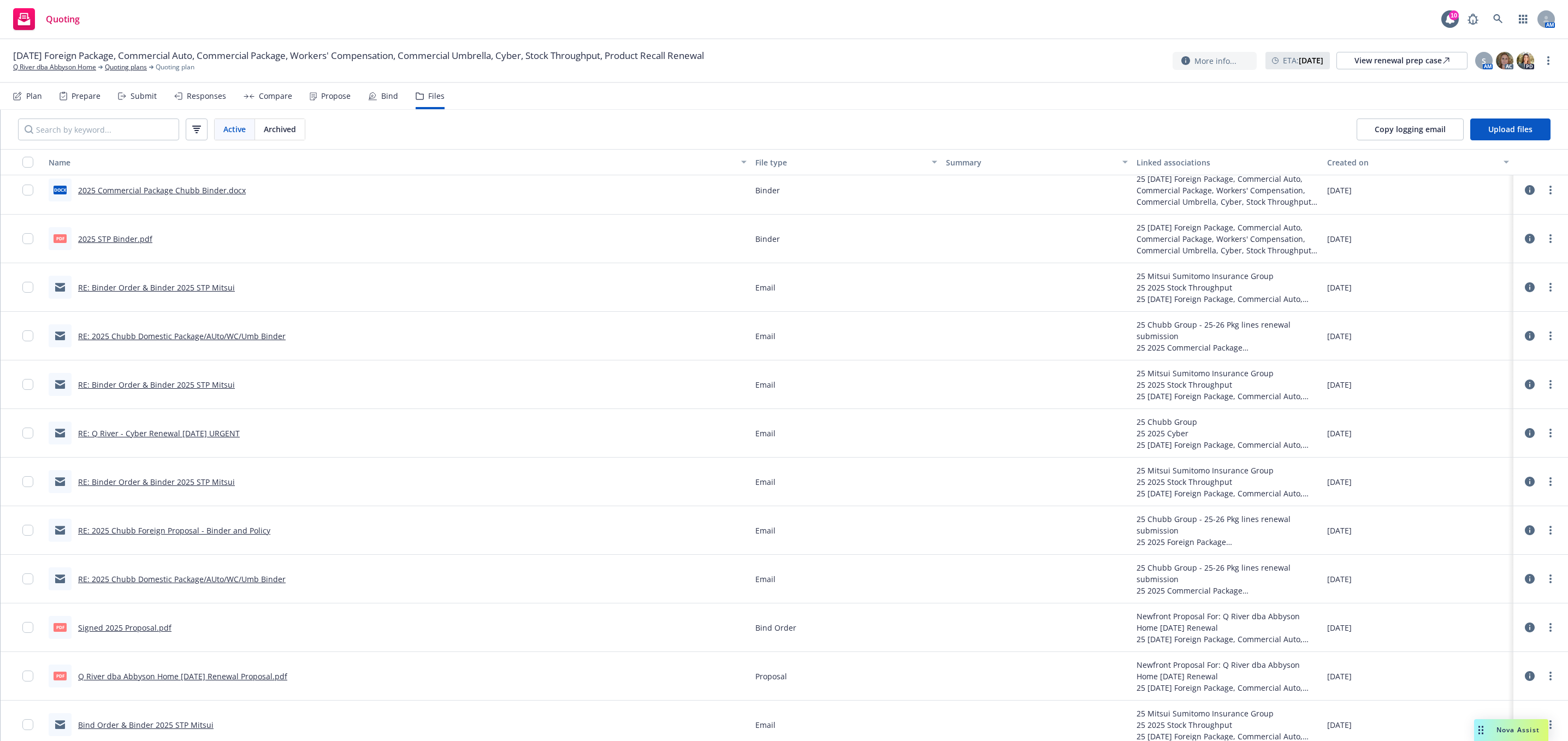
click at [248, 530] on link "RE: 2025 Chubb Foreign Proposal - Binder and Policy" at bounding box center [173, 530] width 192 height 10
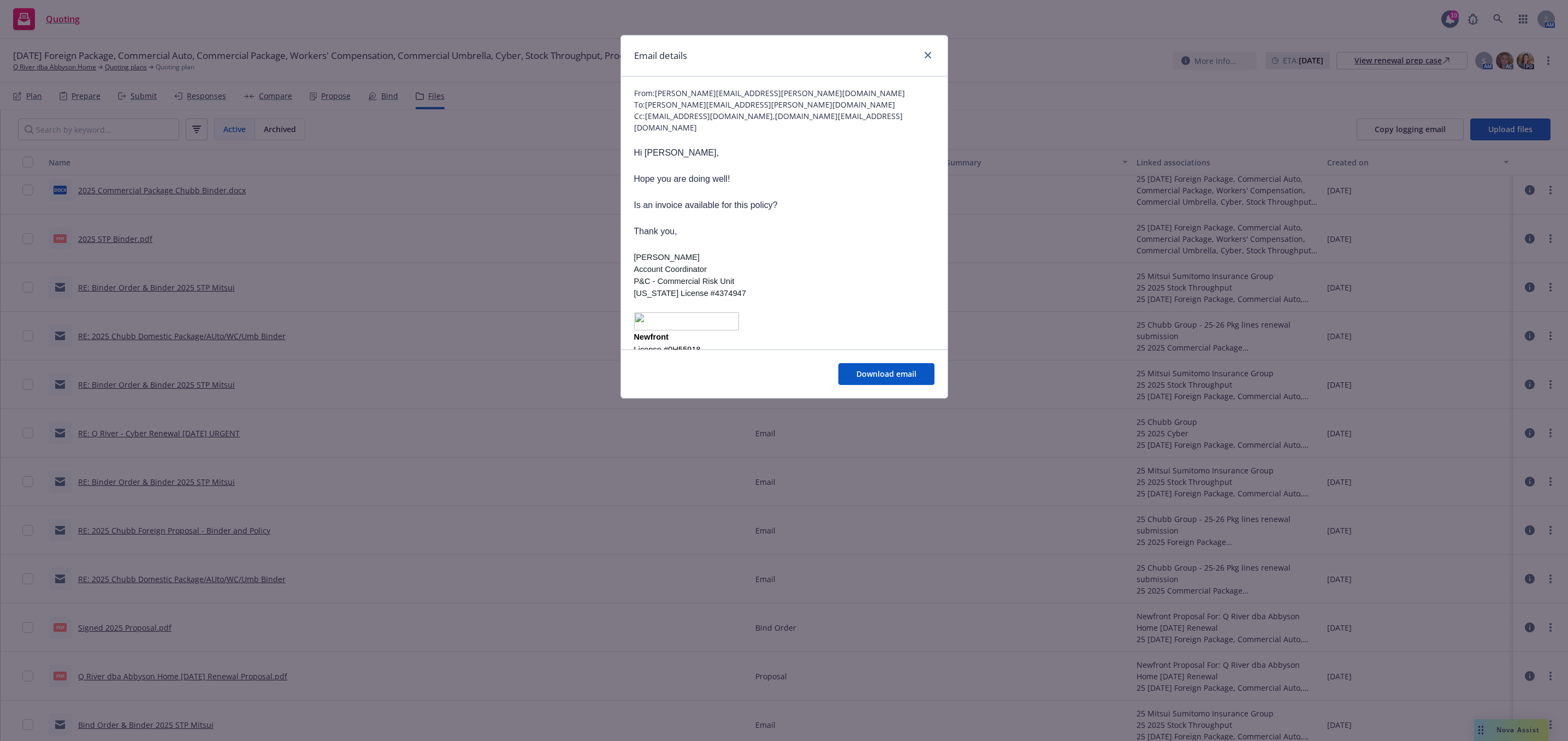
scroll to position [0, 0]
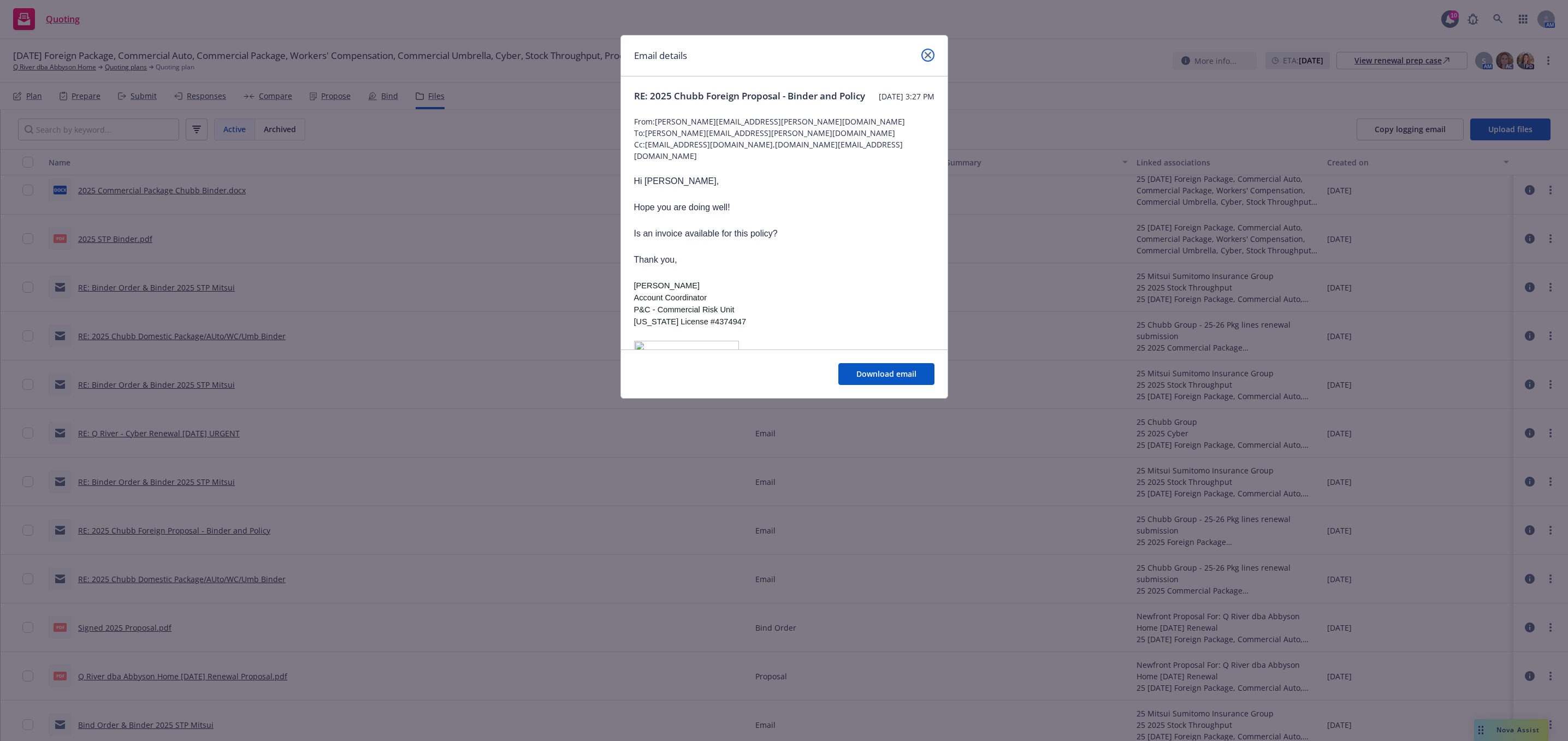
click at [928, 54] on icon "close" at bounding box center [928, 55] width 7 height 7
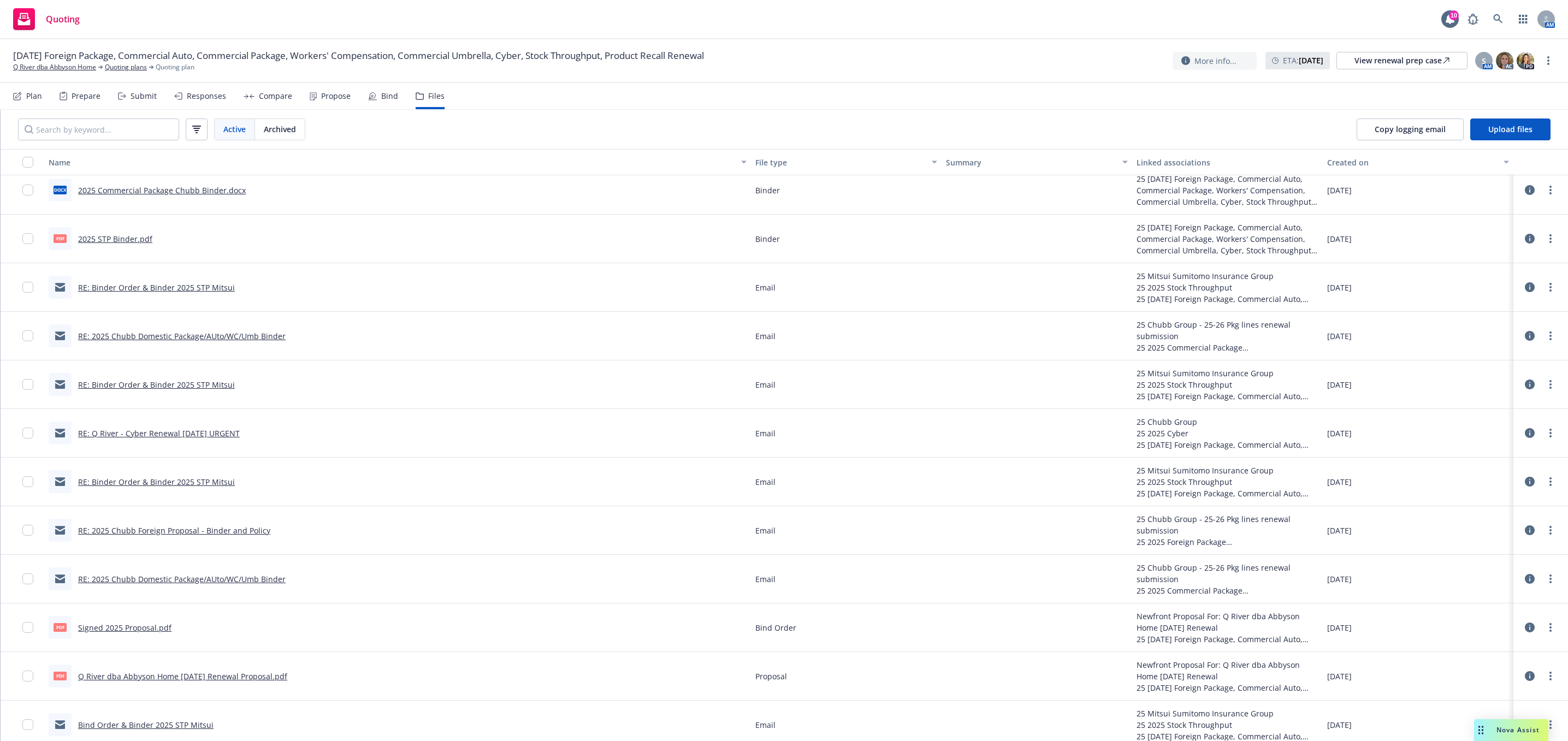
click at [126, 390] on link "RE: Binder Order & Binder 2025 STP Mitsui" at bounding box center [156, 385] width 157 height 10
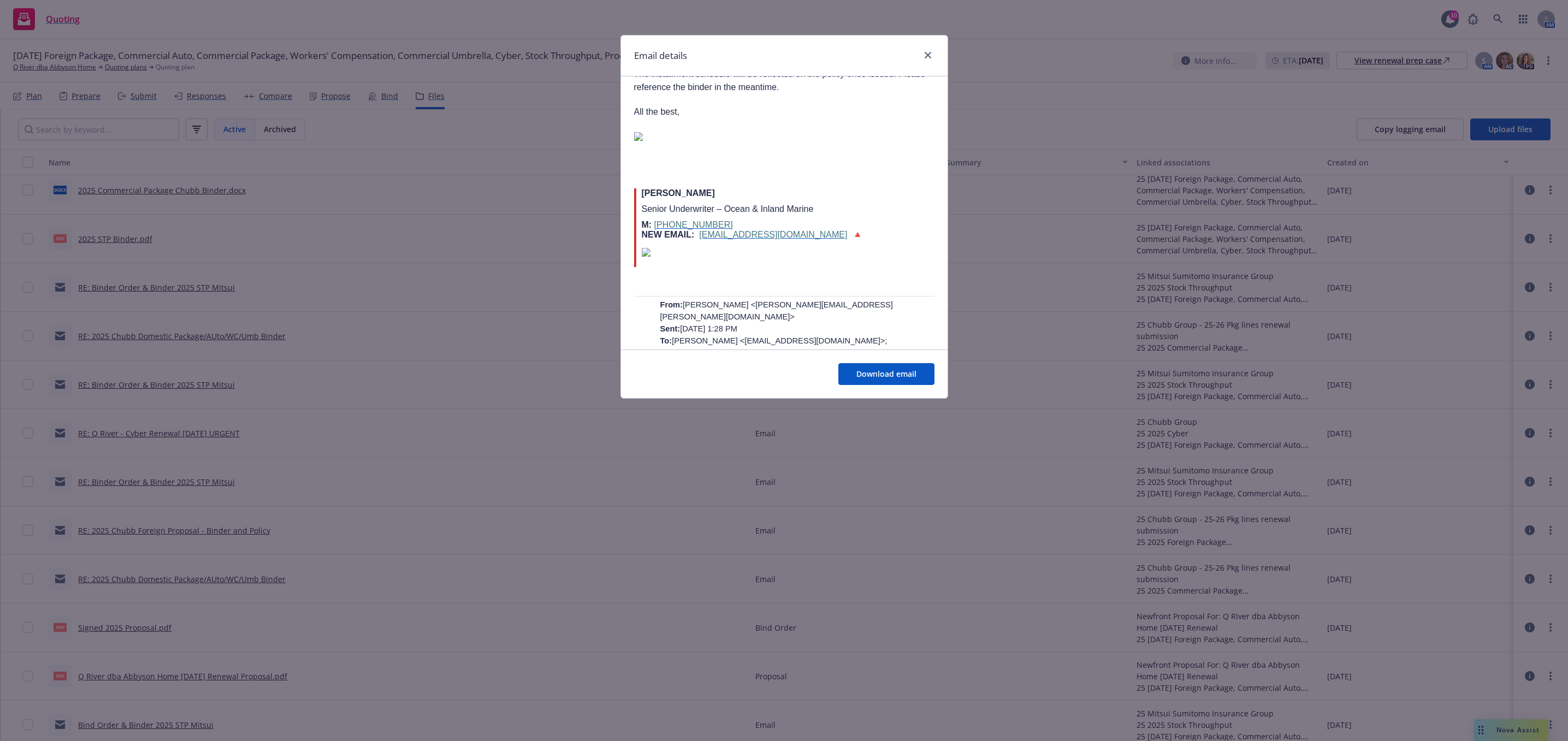
scroll to position [246, 0]
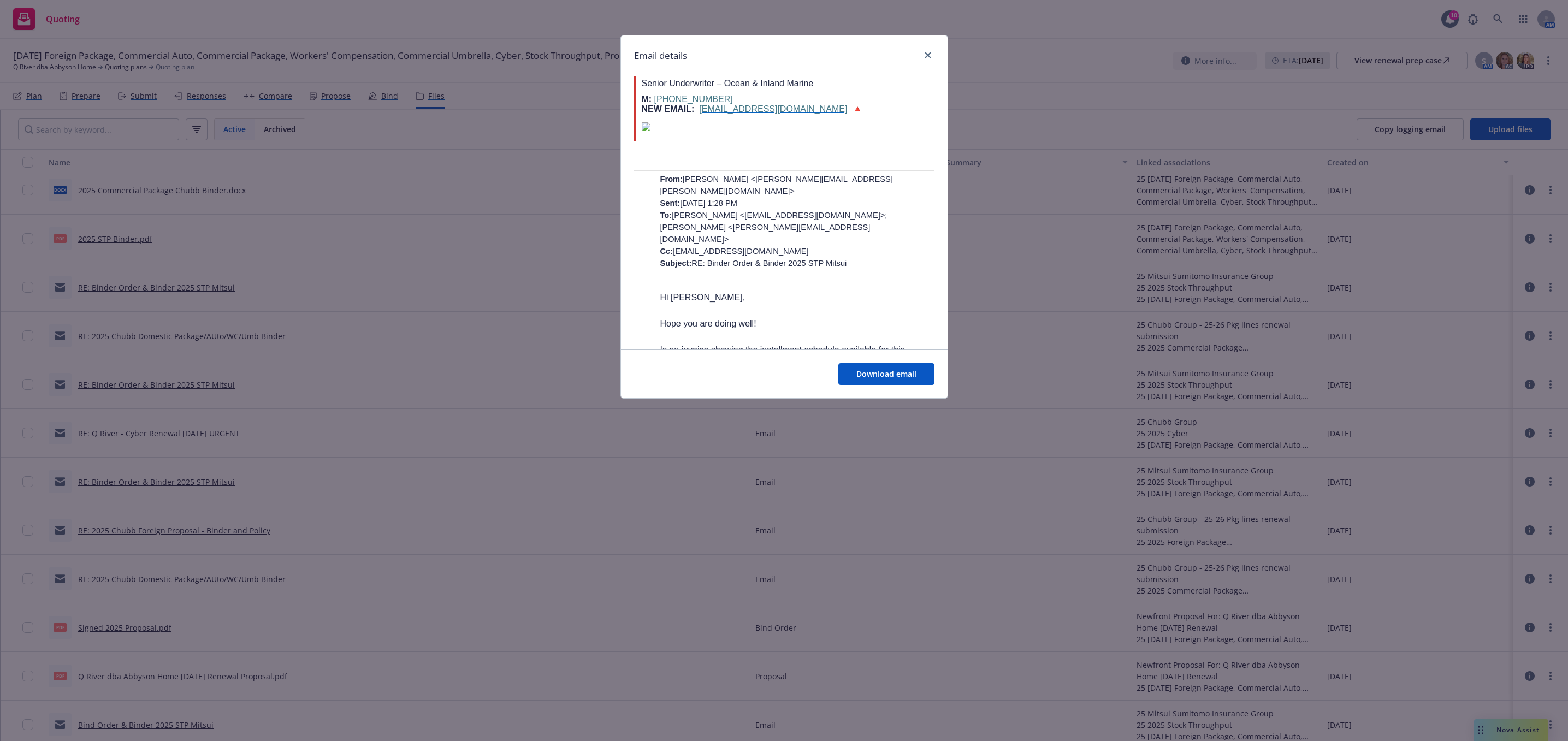
click at [931, 62] on div at bounding box center [925, 56] width 17 height 14
drag, startPoint x: 927, startPoint y: 56, endPoint x: 910, endPoint y: 61, distance: 17.7
click at [927, 56] on icon "close" at bounding box center [928, 55] width 7 height 7
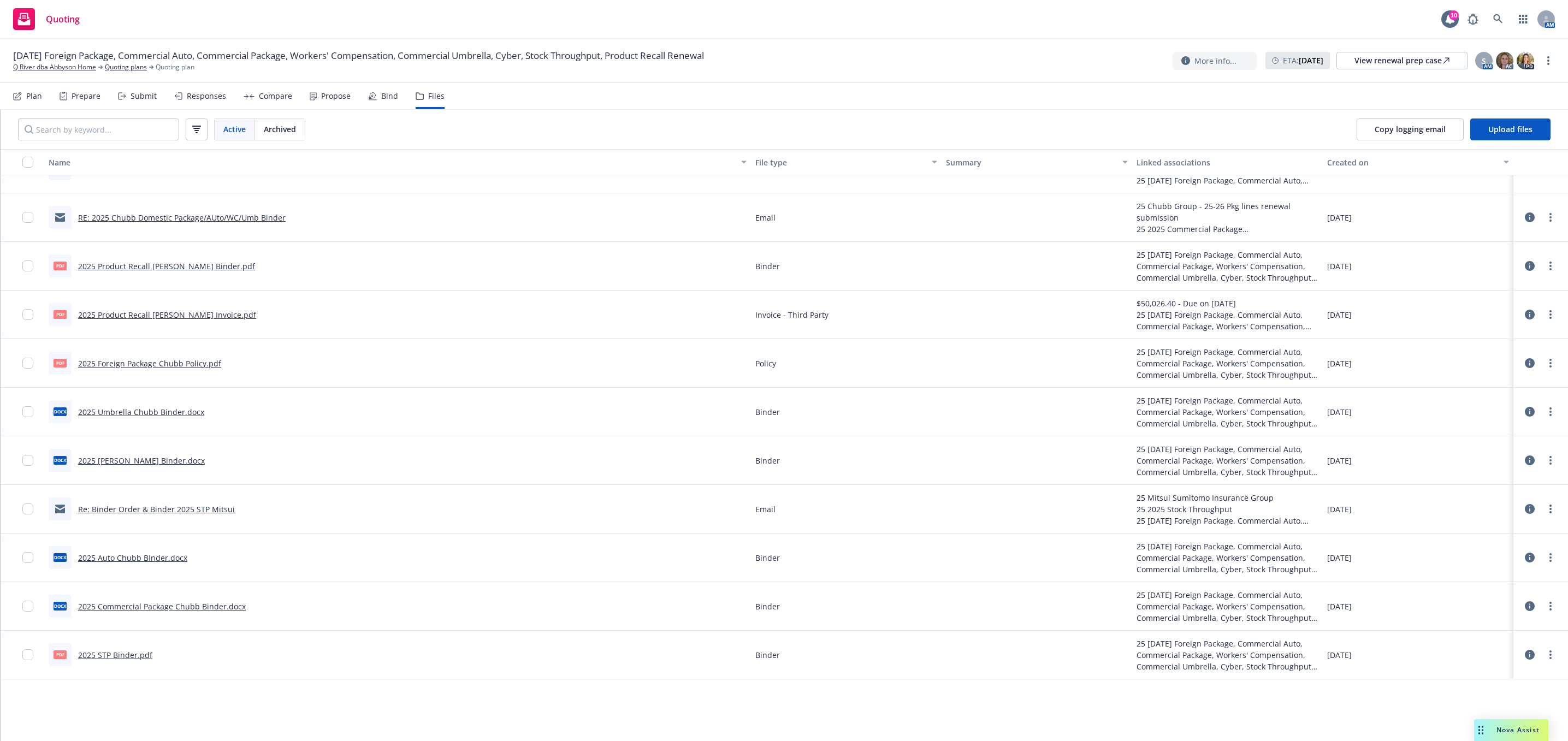
scroll to position [1228, 0]
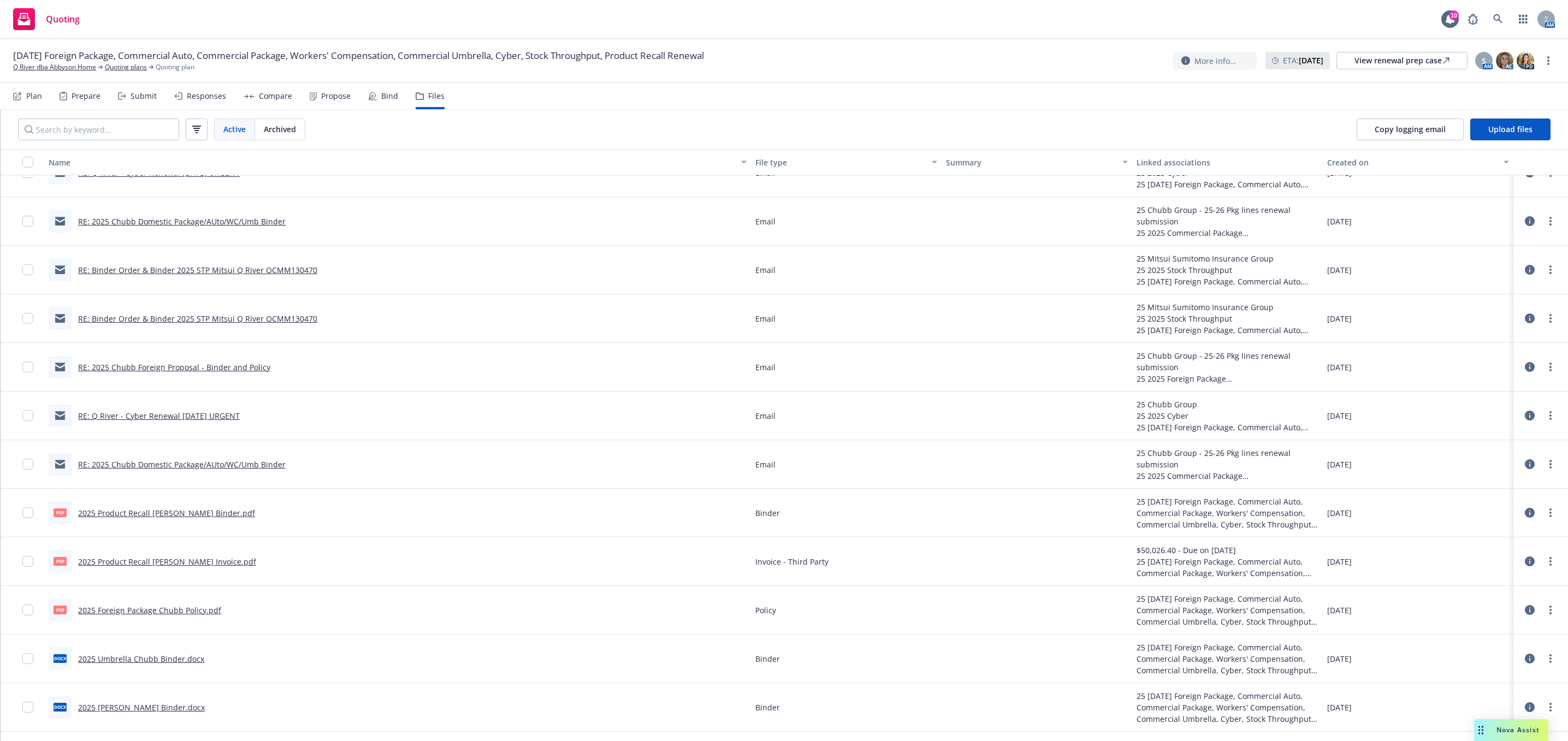
click at [217, 369] on link "RE: 2025 Chubb Foreign Proposal - Binder and Policy" at bounding box center [173, 367] width 192 height 10
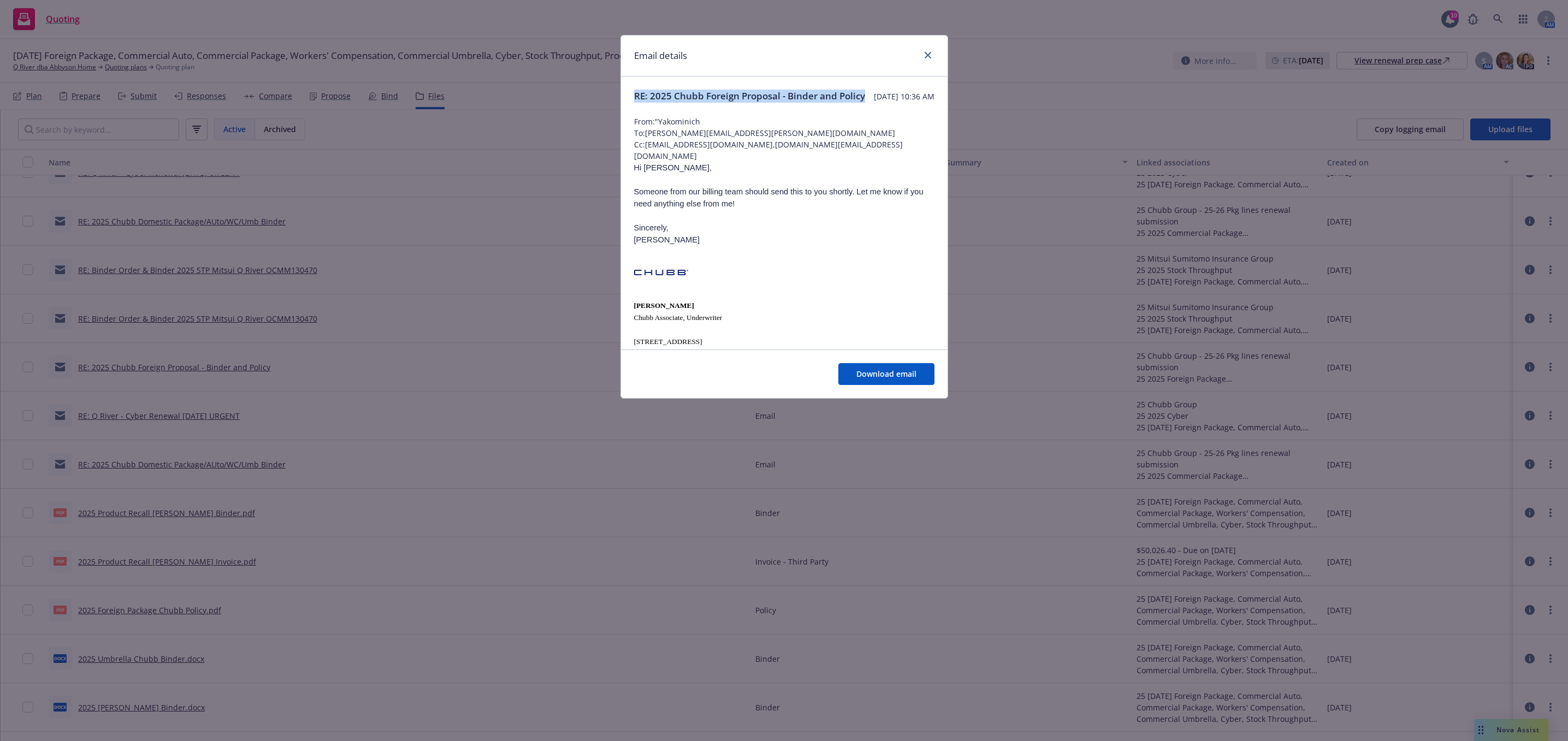
drag, startPoint x: 679, startPoint y: 112, endPoint x: 631, endPoint y: 97, distance: 50.3
copy span "RE: 2025 Chubb Foreign Proposal - Binder and Policy"
click at [924, 54] on icon "close" at bounding box center [928, 55] width 7 height 7
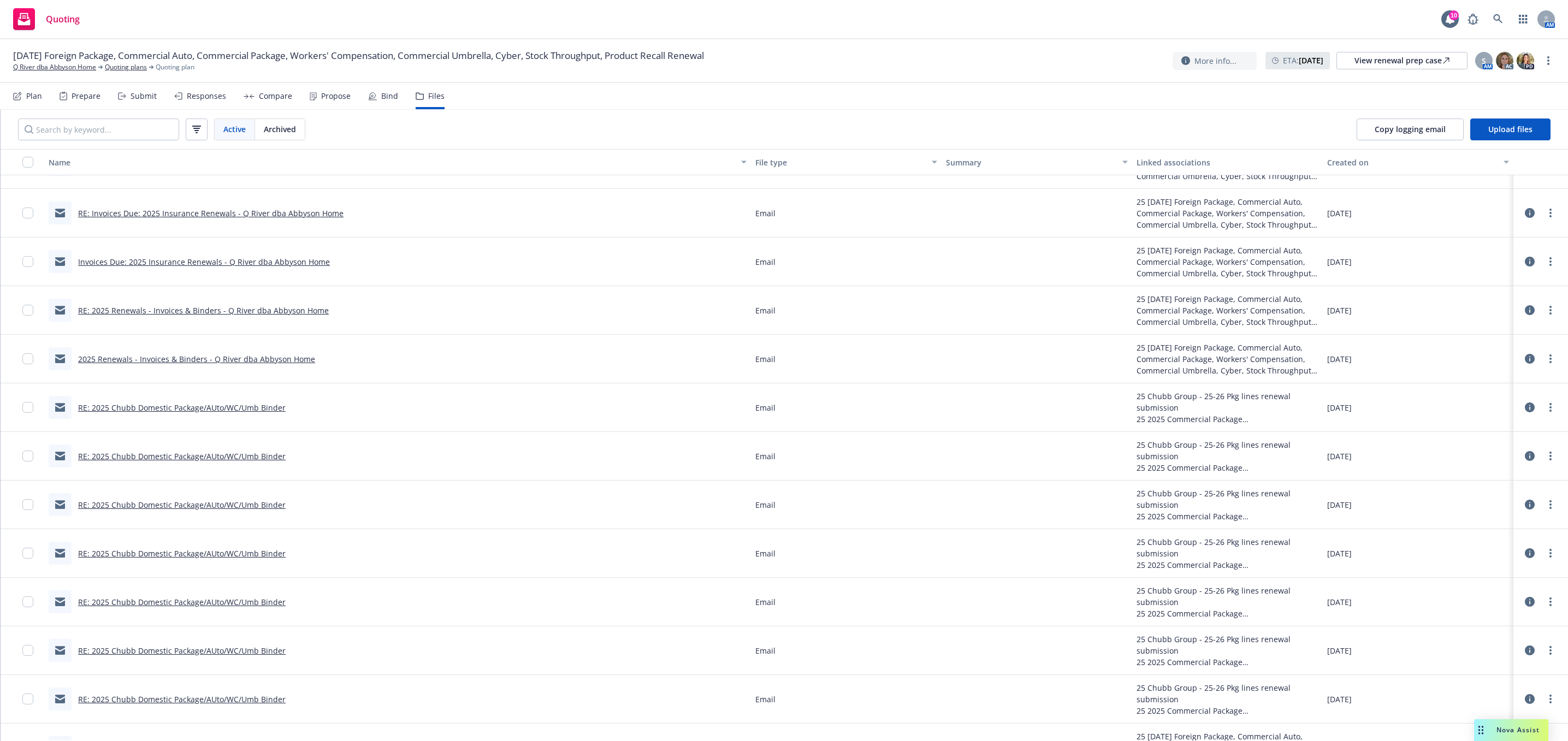
scroll to position [164, 0]
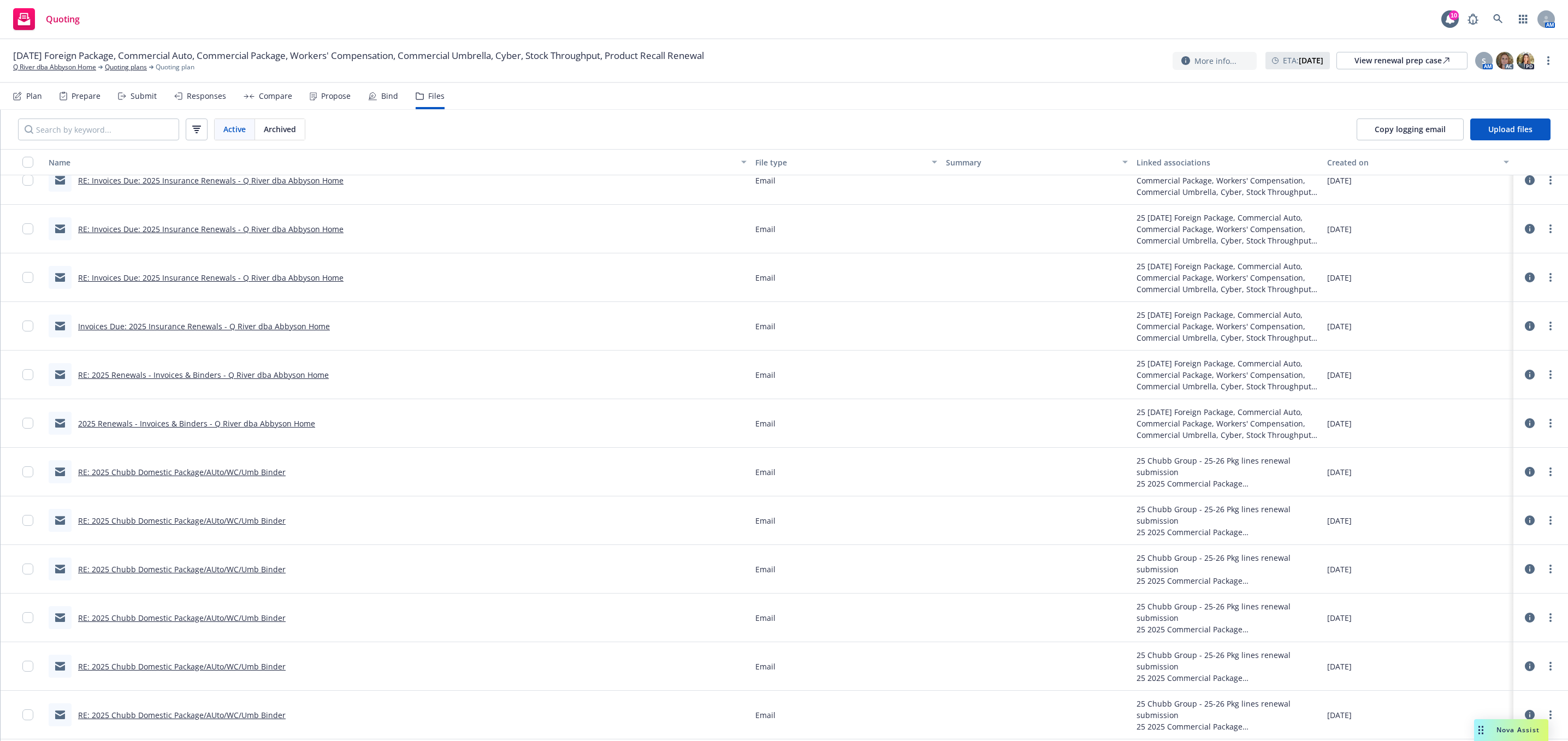
click at [218, 474] on link "RE: 2025 Chubb Domestic Package/AUto/WC/Umb Binder" at bounding box center [182, 471] width 208 height 10
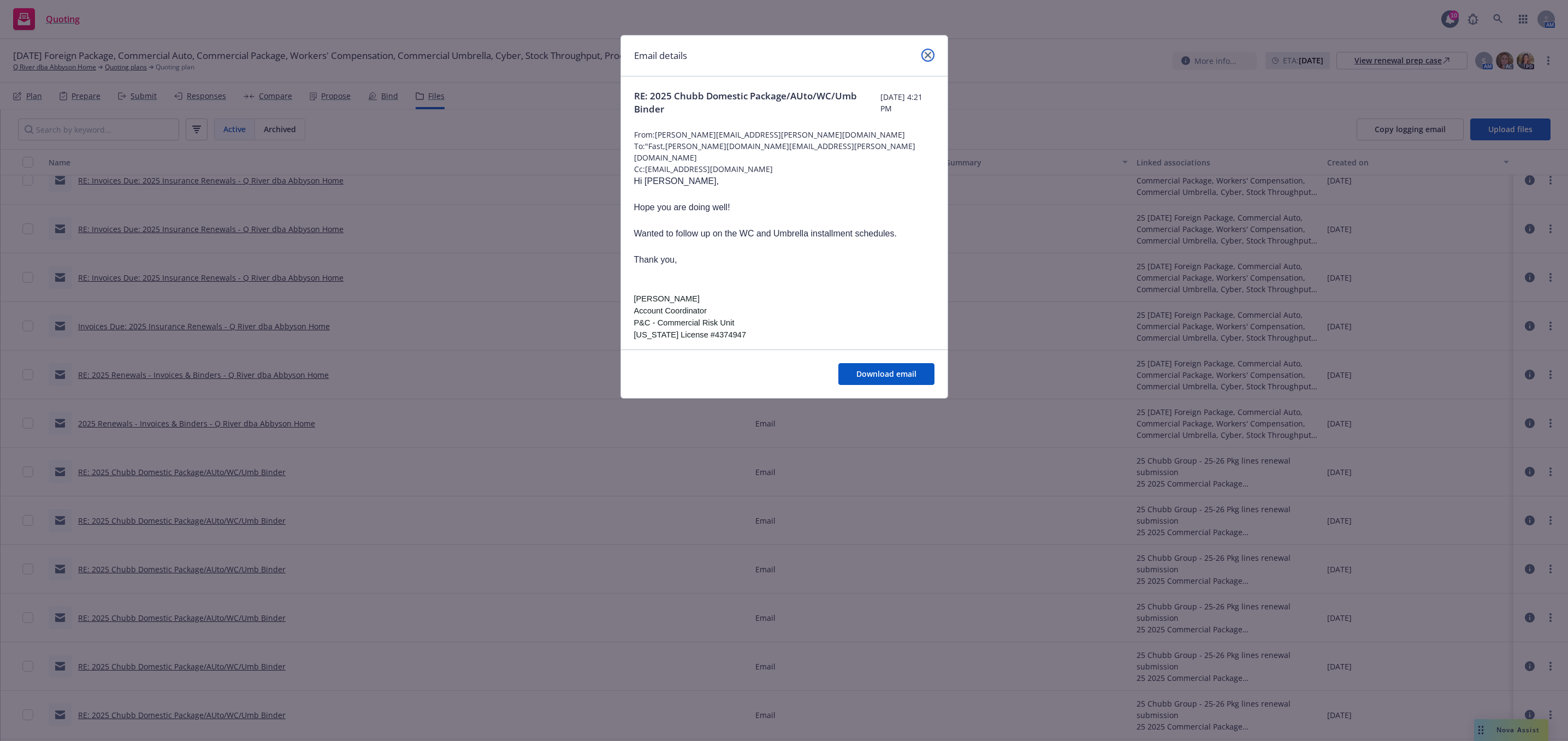
click at [931, 52] on link "close" at bounding box center [928, 55] width 13 height 13
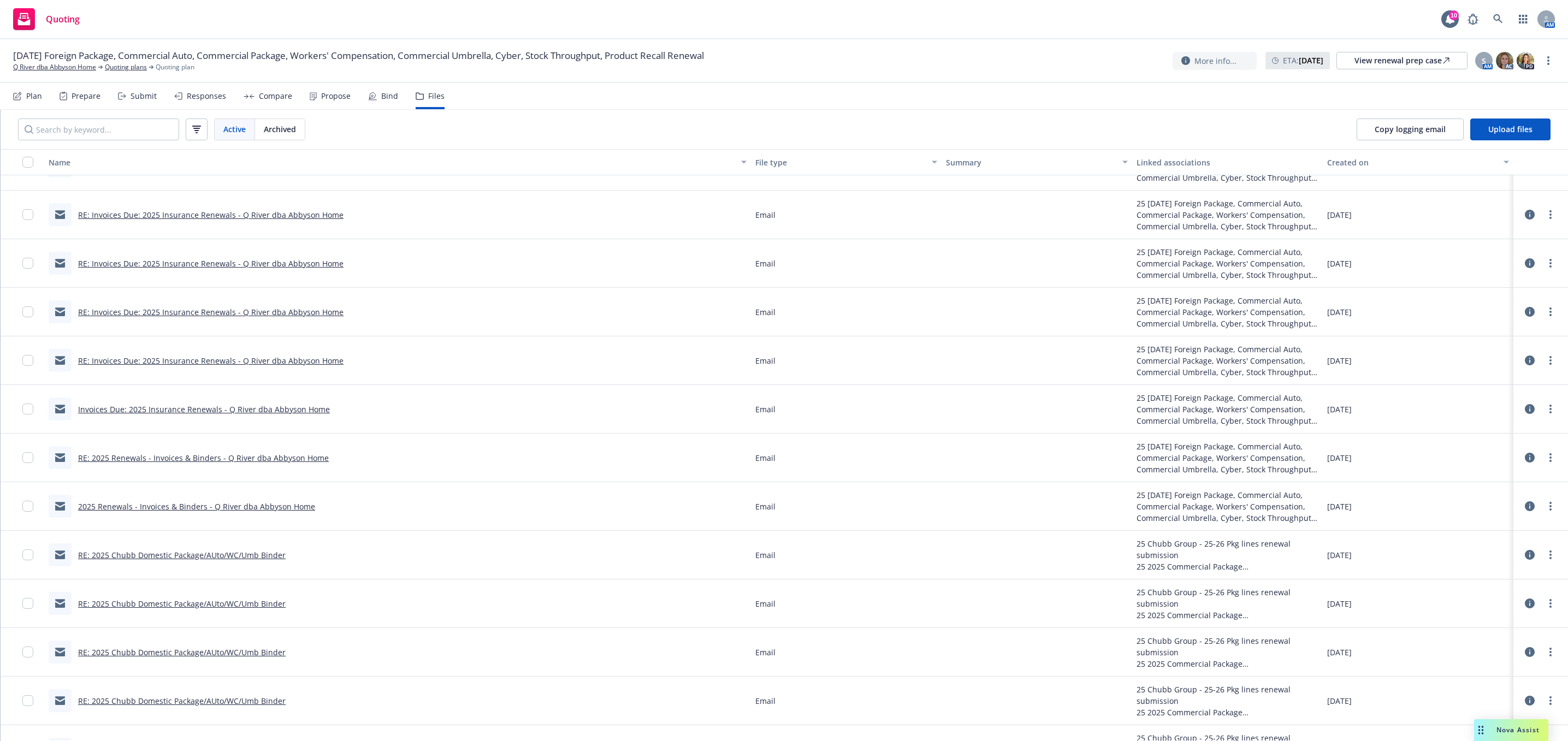
scroll to position [0, 0]
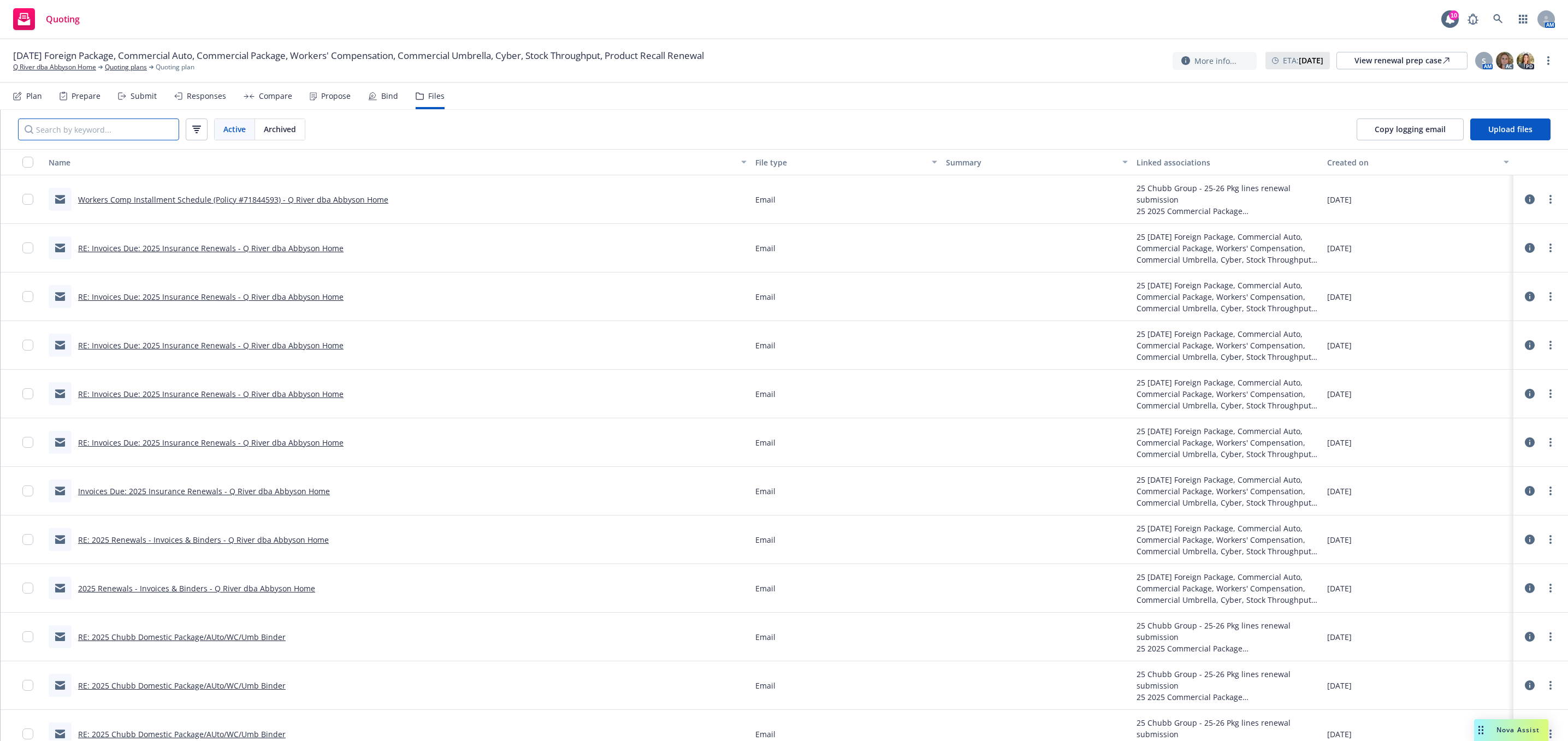
click at [110, 120] on input "Search by keyword..." at bounding box center [98, 129] width 161 height 22
paste input "RE: 2025 Chubb Foreign Proposal - Binder and Policy"
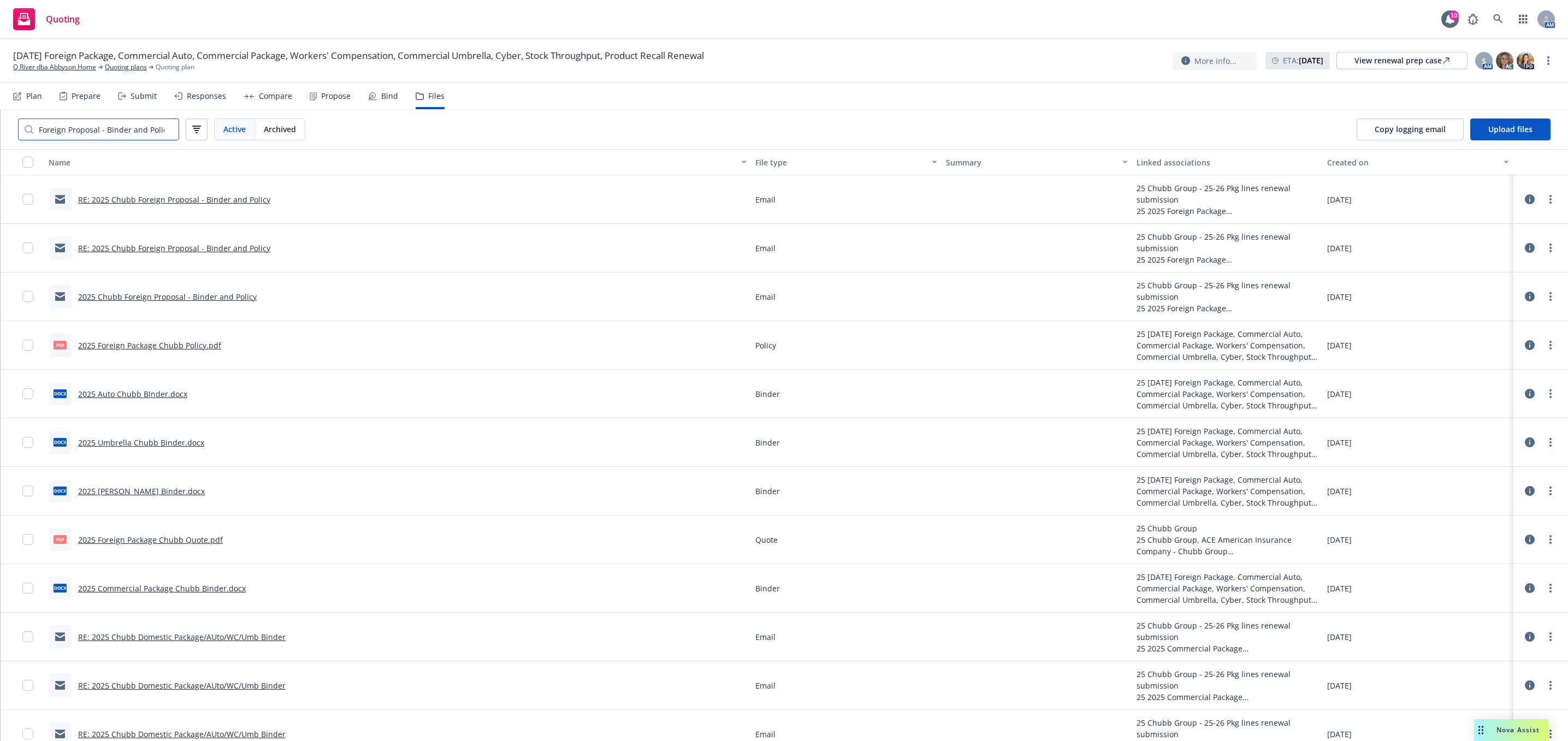
type input "RE: 2025 Chubb Foreign Proposal - Binder and Policy"
click at [140, 202] on link "RE: 2025 Chubb Foreign Proposal - Binder and Policy" at bounding box center [173, 200] width 192 height 10
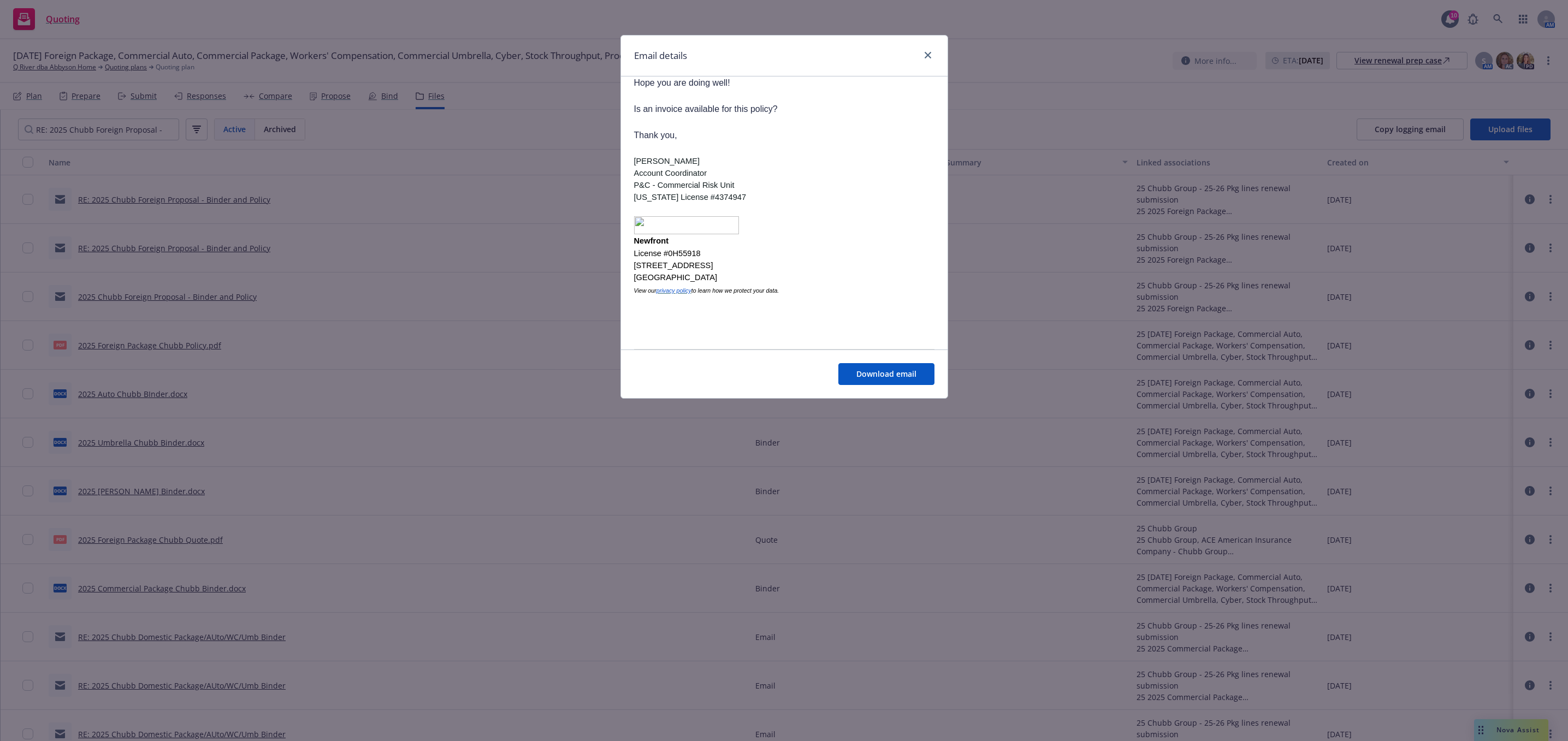
scroll to position [0, 0]
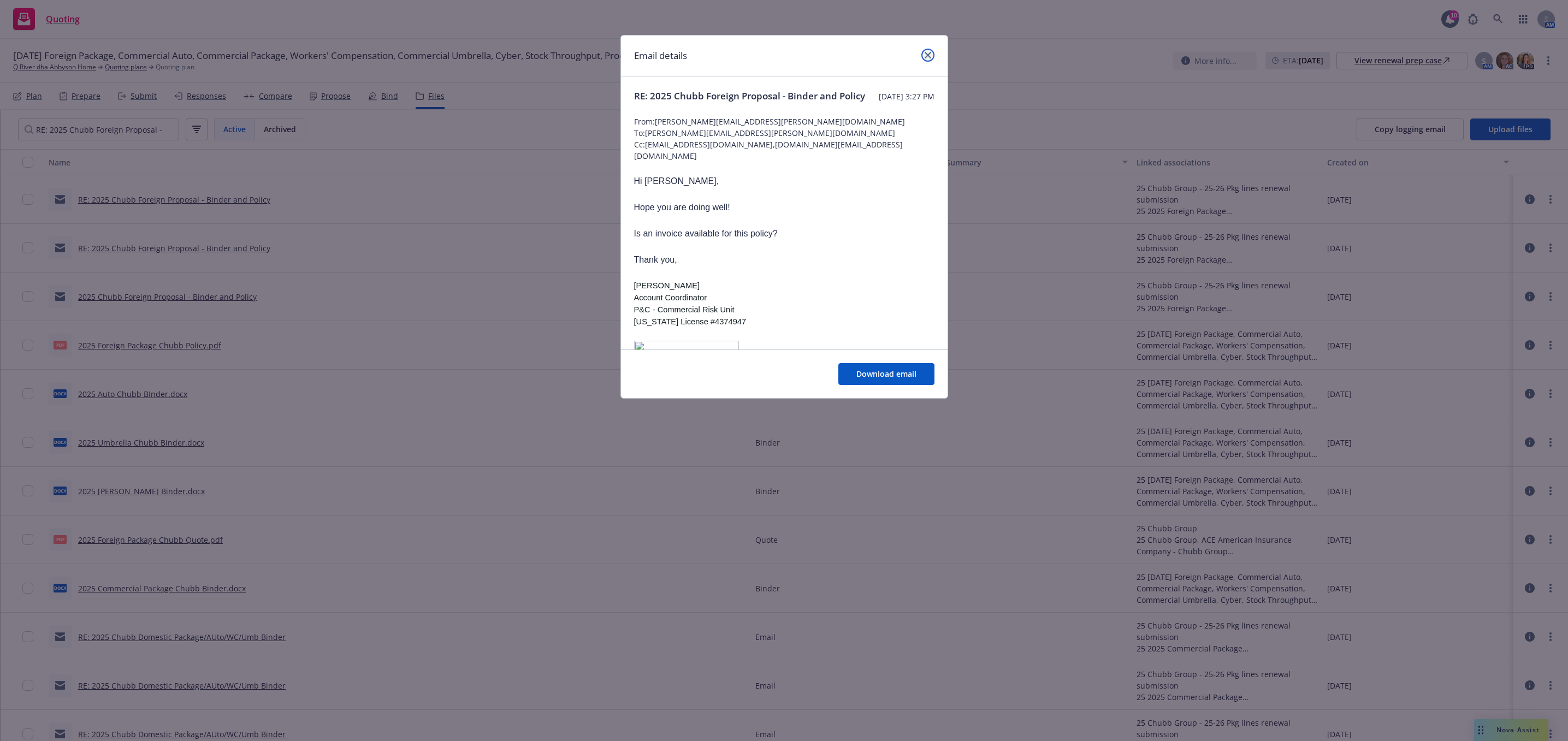
click at [926, 53] on icon "close" at bounding box center [928, 55] width 7 height 7
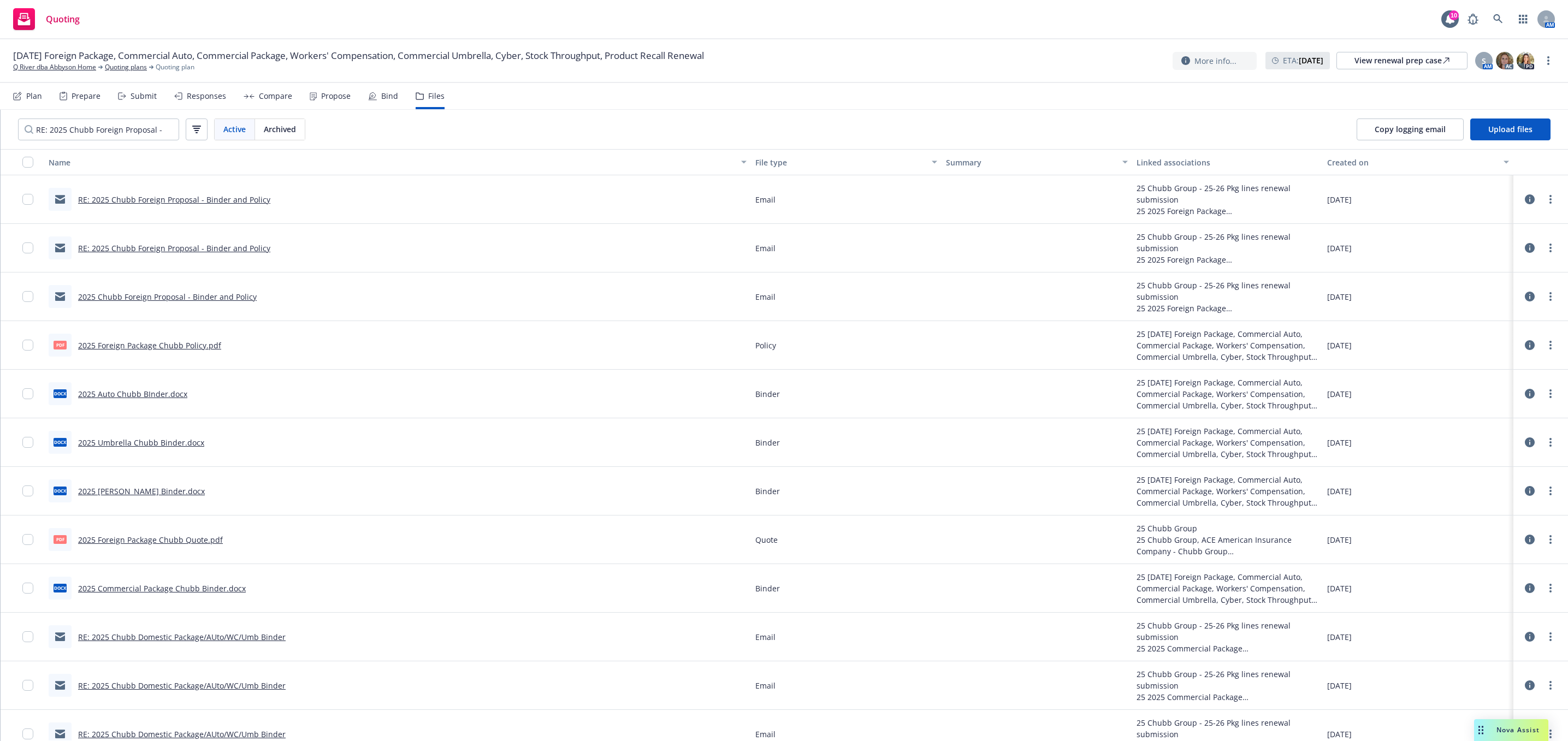
click at [154, 248] on link "RE: 2025 Chubb Foreign Proposal - Binder and Policy" at bounding box center [173, 248] width 192 height 10
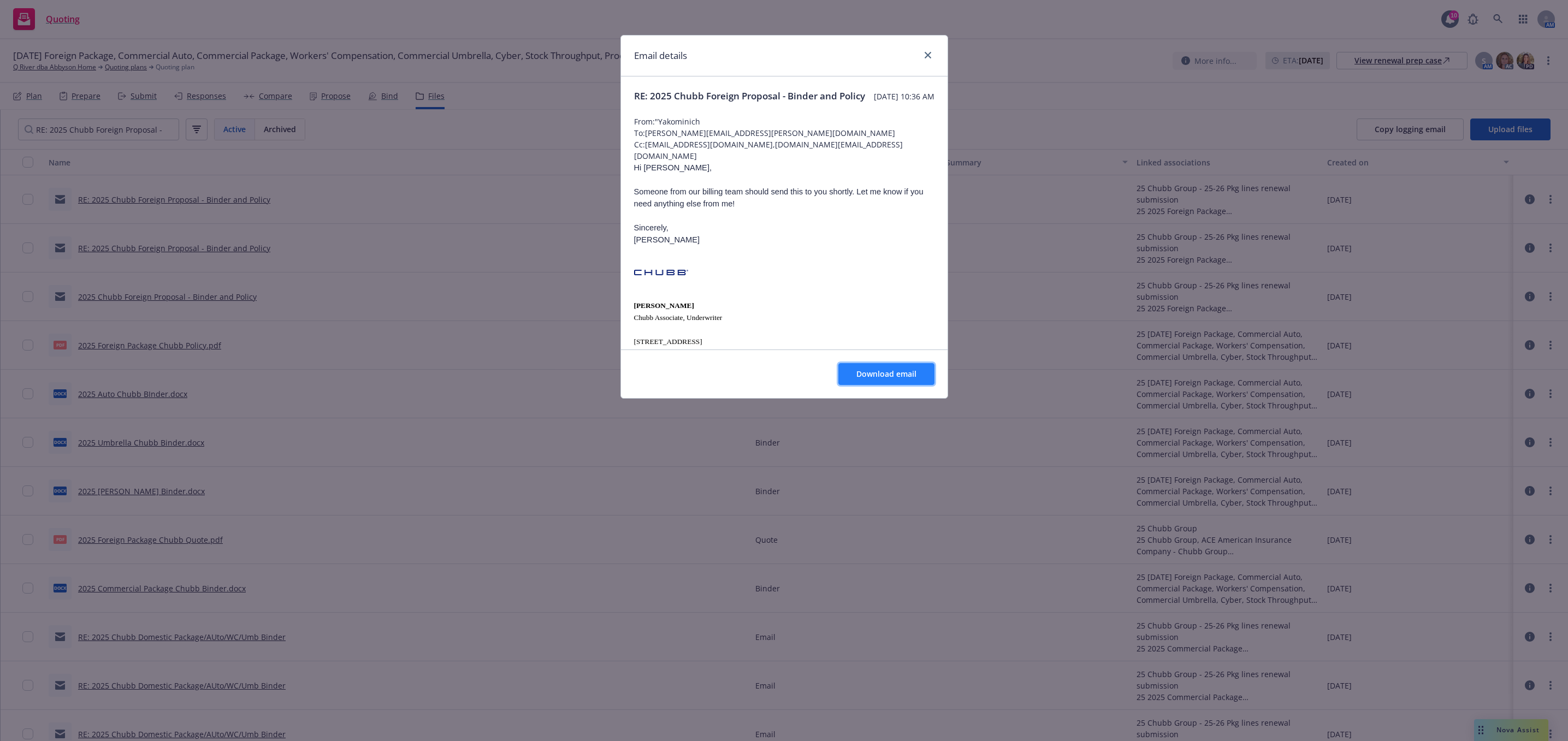
click at [869, 372] on span "Download email" at bounding box center [886, 374] width 60 height 10
click at [926, 49] on link "close" at bounding box center [928, 55] width 13 height 13
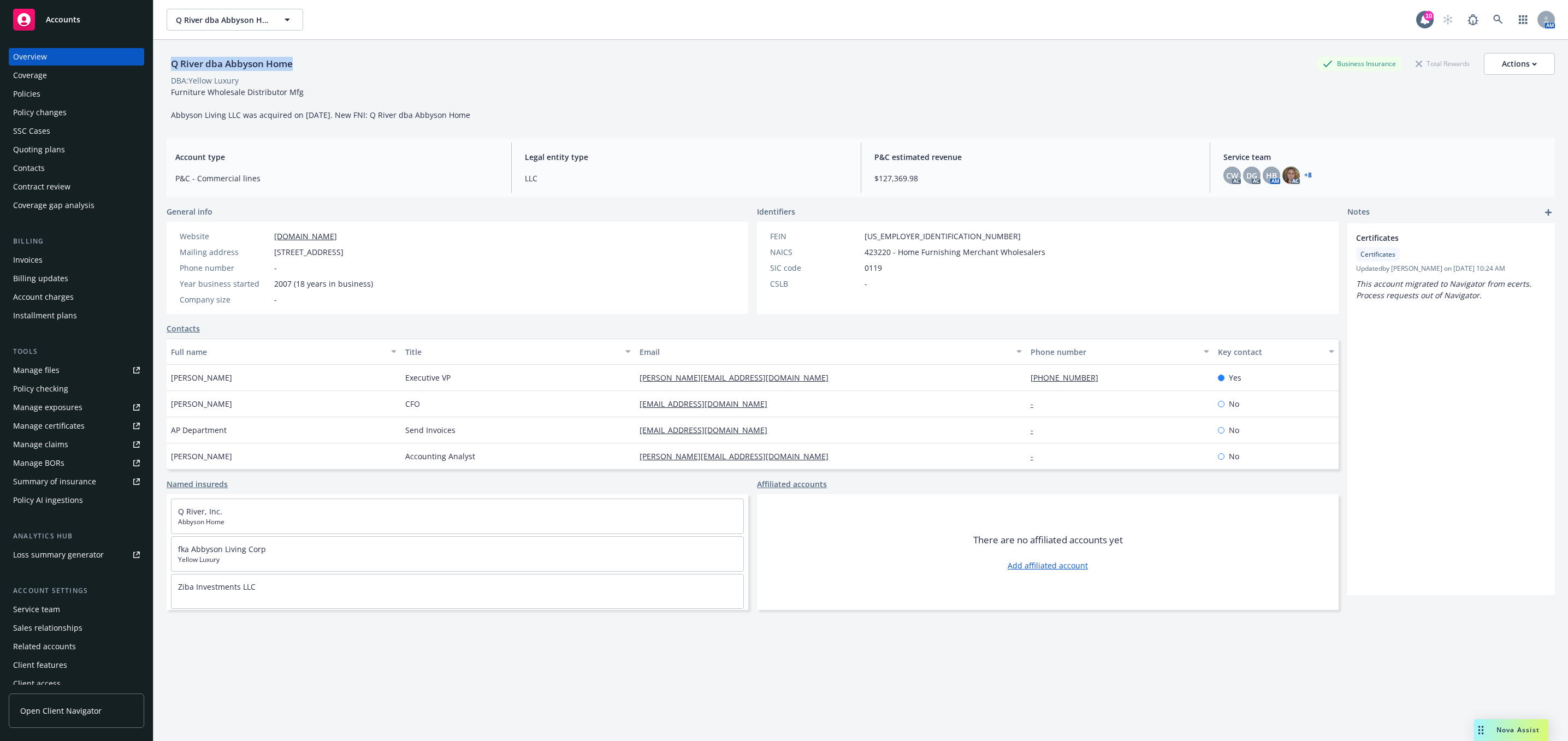
drag, startPoint x: 292, startPoint y: 64, endPoint x: 165, endPoint y: 64, distance: 127.0
click at [165, 64] on div "Q River dba Abbyson Home Business Insurance Total Rewards Actions DBA: Yellow L…" at bounding box center [860, 410] width 1415 height 741
copy div "Q River dba Abbyson Home"
click at [50, 89] on div "Policies" at bounding box center [76, 94] width 127 height 17
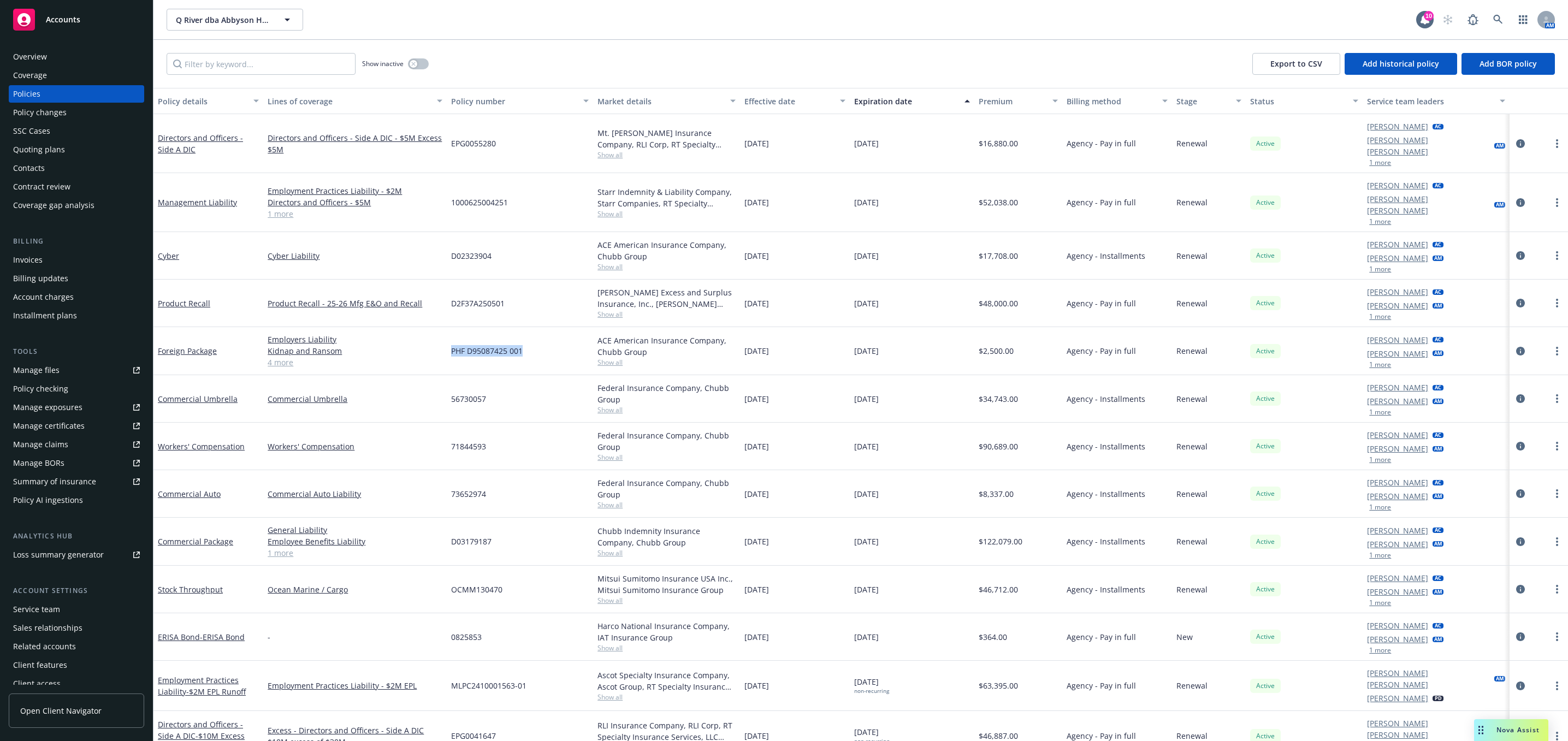
drag, startPoint x: 528, startPoint y: 331, endPoint x: 449, endPoint y: 330, distance: 79.0
click at [449, 330] on div "PHF D95087425 001" at bounding box center [520, 351] width 147 height 48
copy span "PHF D95087425 001"
click at [35, 149] on div "Quoting plans" at bounding box center [39, 149] width 52 height 17
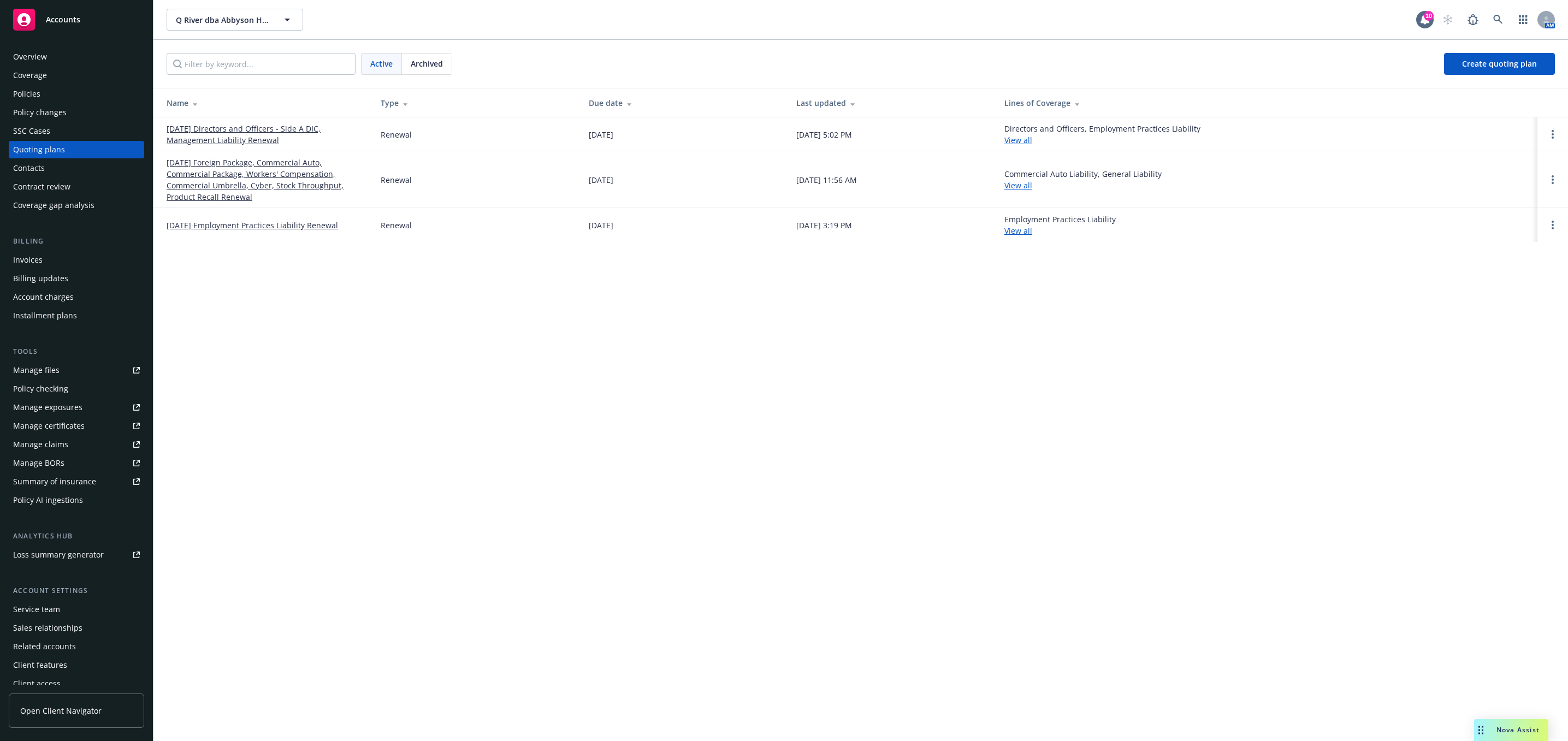
click at [244, 171] on link "[DATE] Foreign Package, Commercial Auto, Commercial Package, Workers' Compensat…" at bounding box center [265, 180] width 197 height 46
